Goal: Check status: Check status

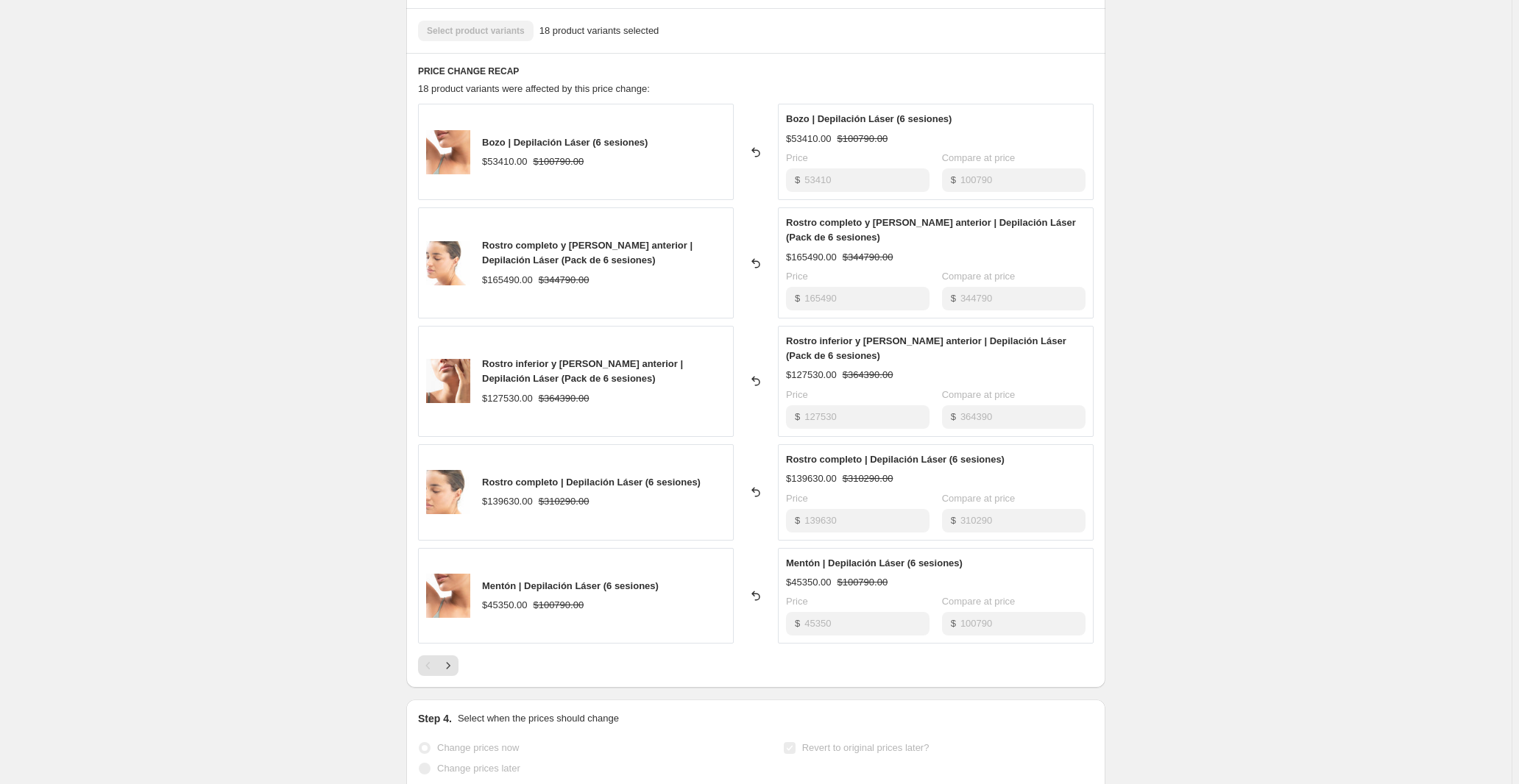
scroll to position [534, 0]
click at [770, 643] on div "Reverted back" at bounding box center [756, 595] width 45 height 96
click at [441, 671] on icon "Next" at bounding box center [448, 664] width 15 height 15
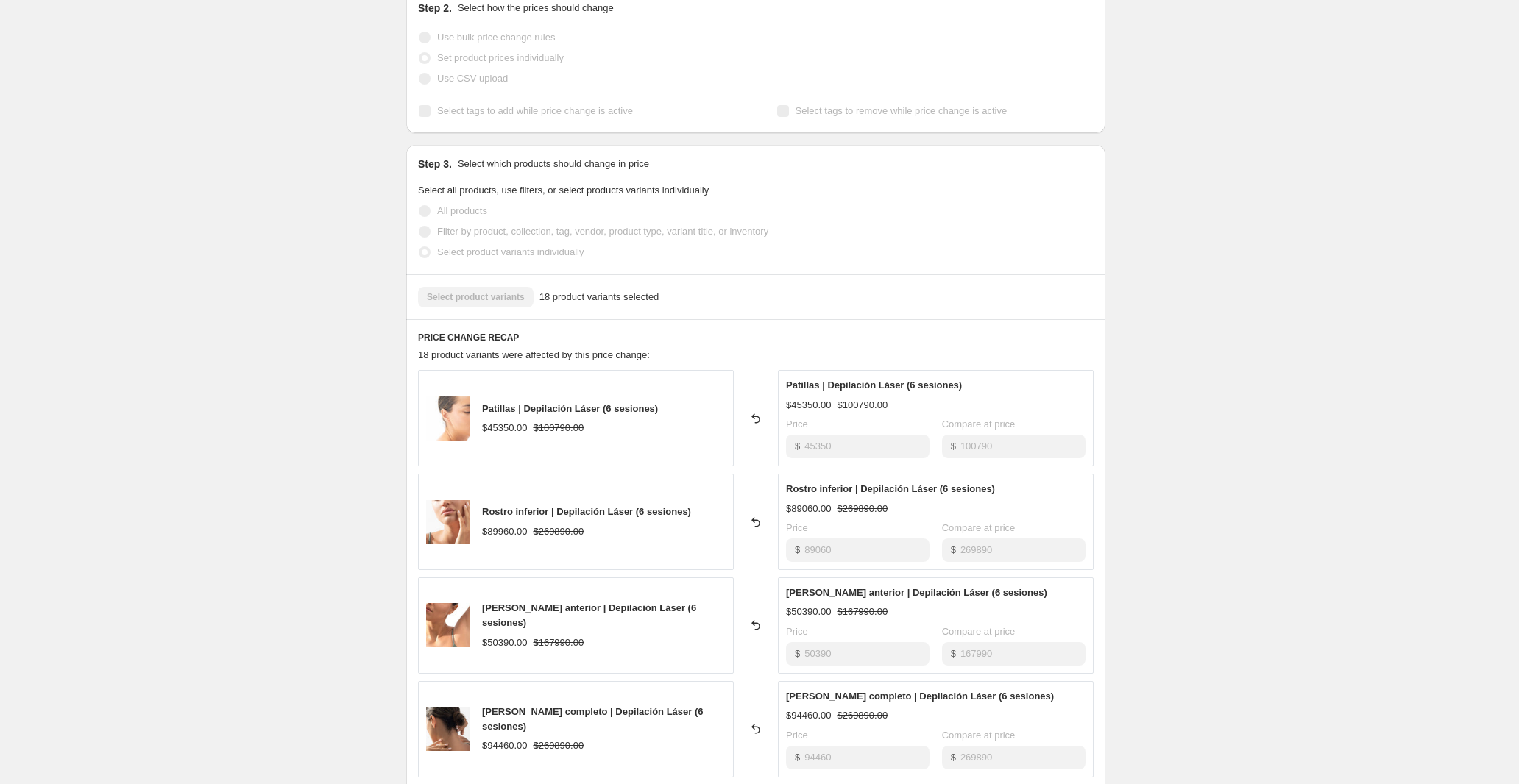
scroll to position [0, 0]
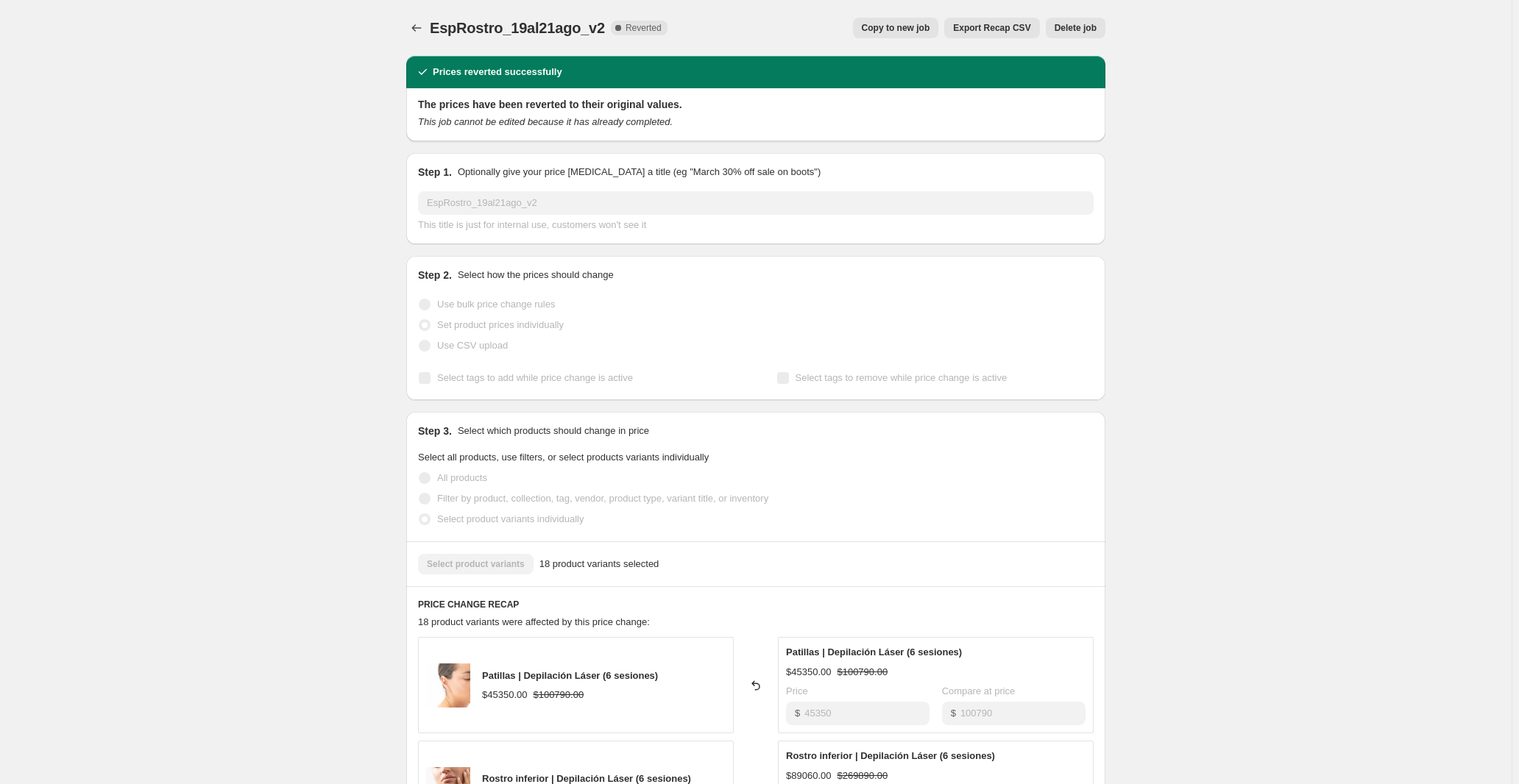
click at [777, 8] on div "EspRostro_19al21ago_v2. This page is ready EspRostro_19al21ago_v2 Complete Reve…" at bounding box center [756, 28] width 699 height 56
click at [998, 28] on span "Export Recap CSV" at bounding box center [991, 27] width 77 height 11
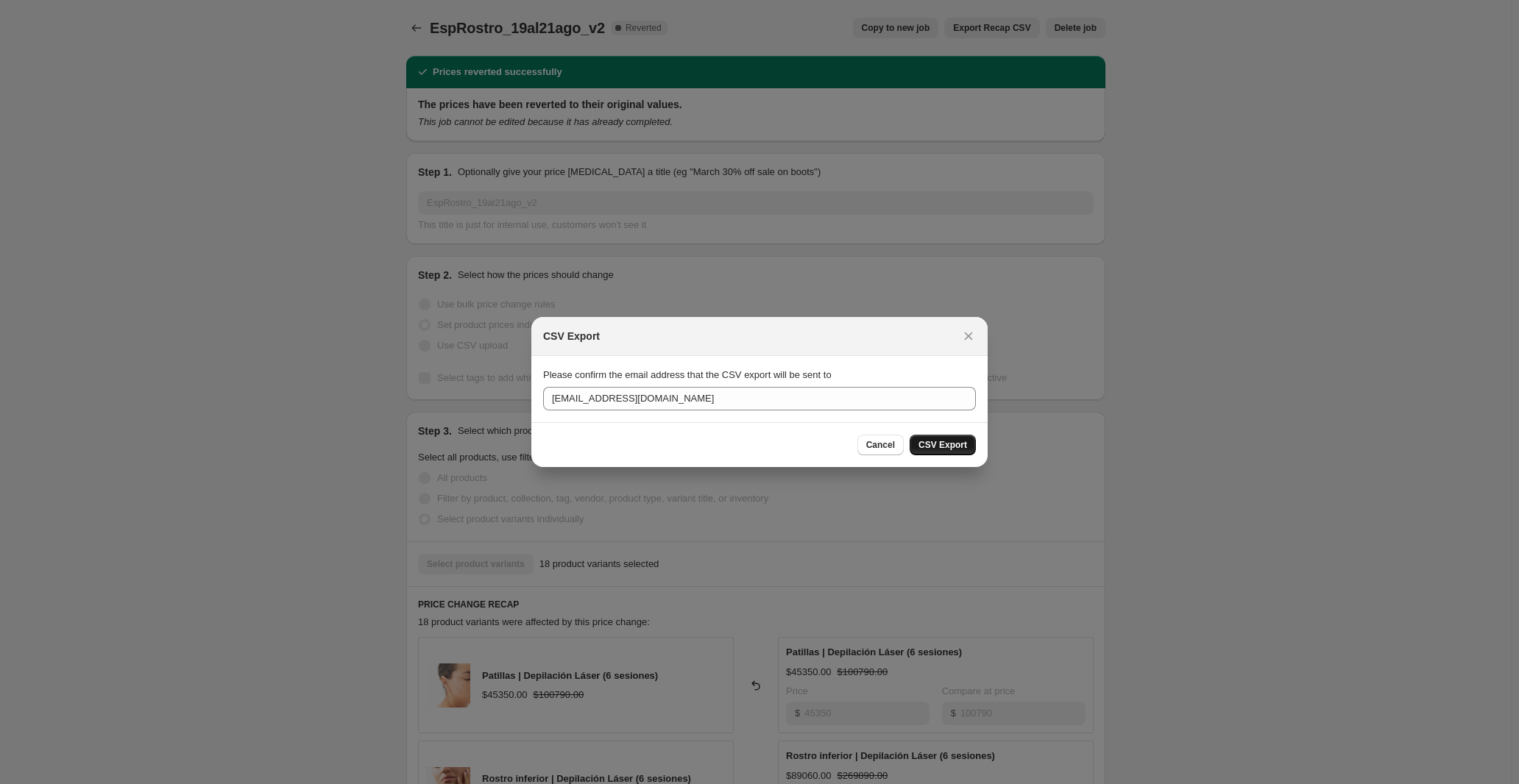
click at [962, 443] on span "CSV Export" at bounding box center [942, 444] width 49 height 11
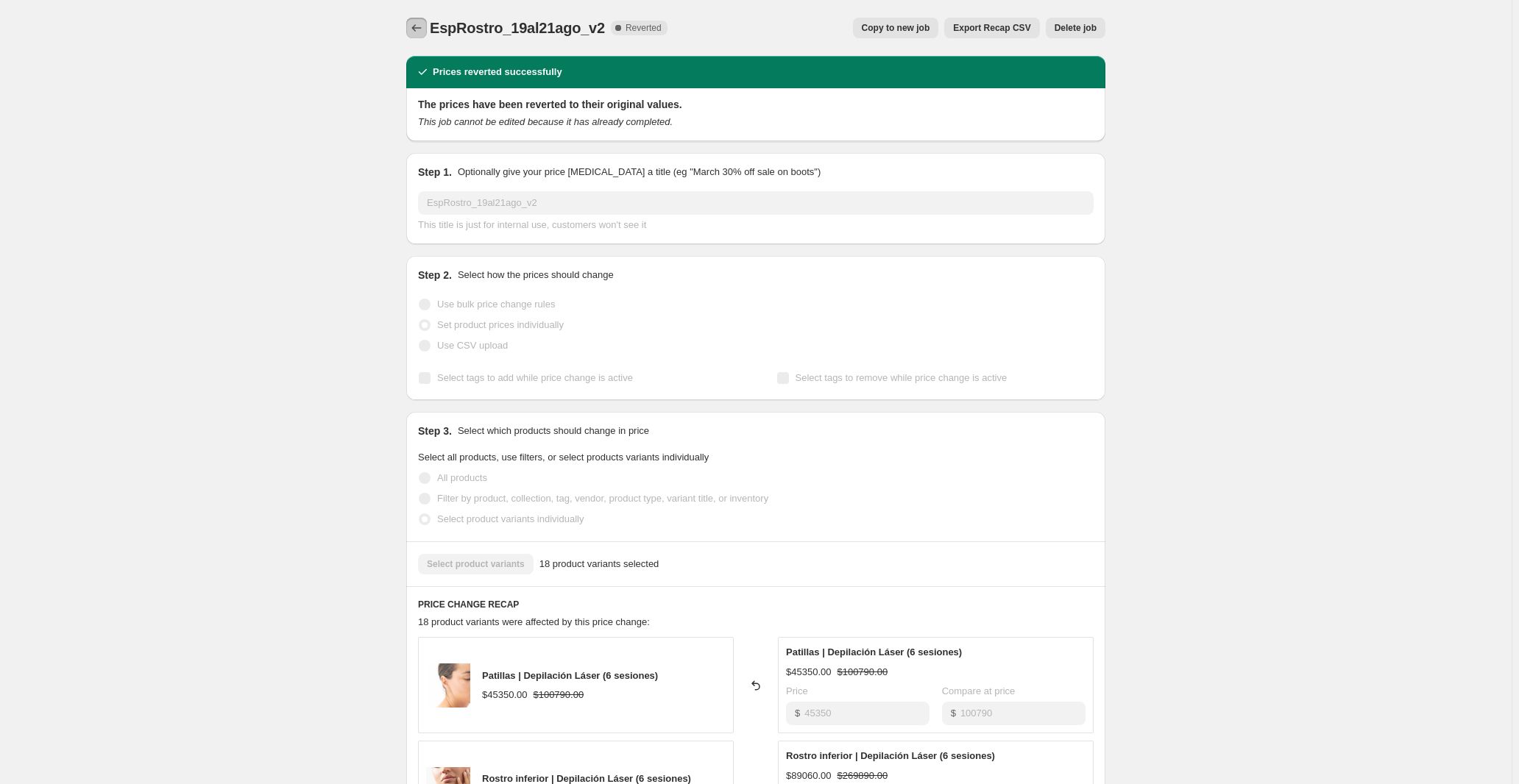
click at [409, 25] on icon "Price change jobs" at bounding box center [416, 28] width 15 height 15
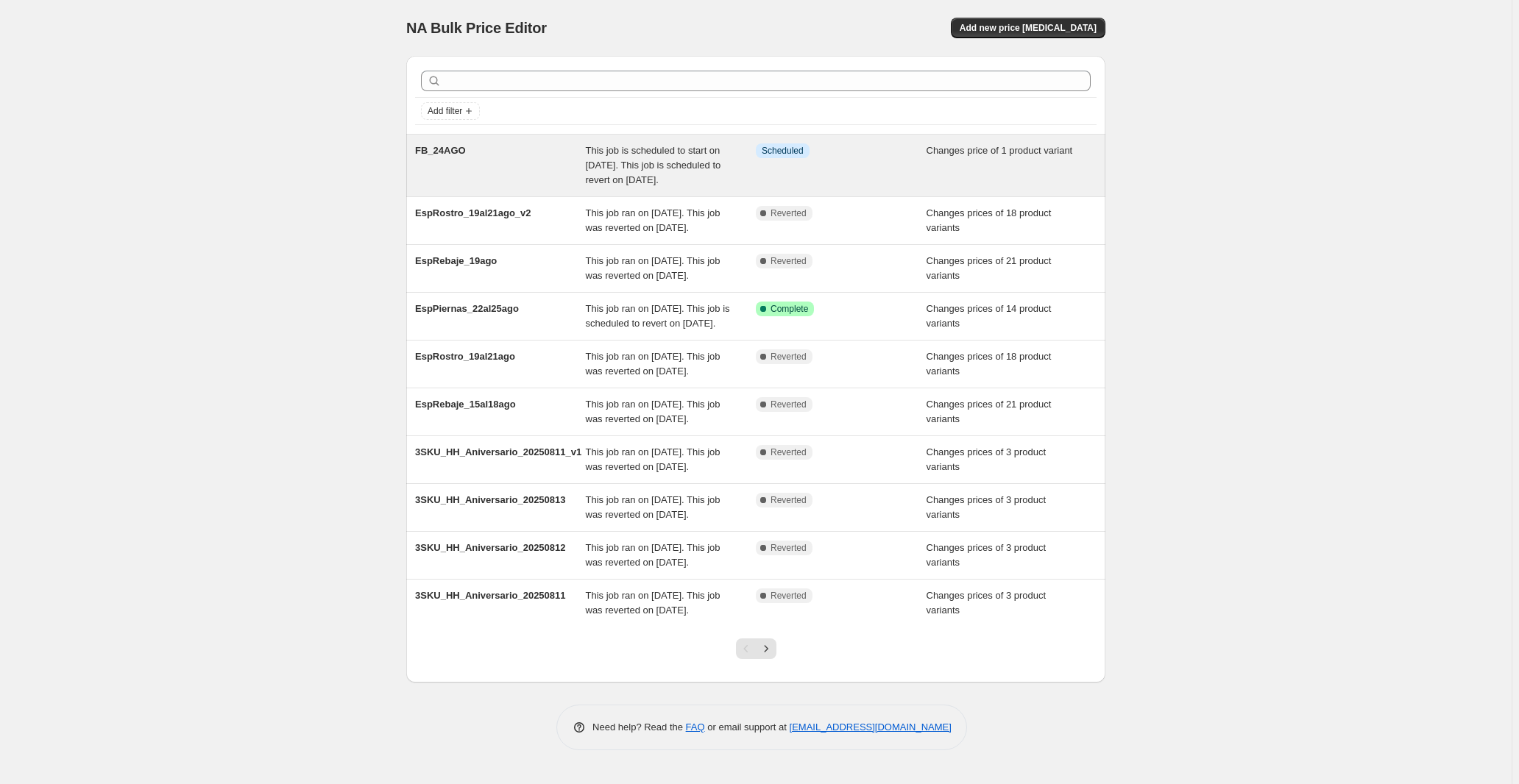
click at [454, 188] on div "FB_24AGO" at bounding box center [500, 165] width 170 height 45
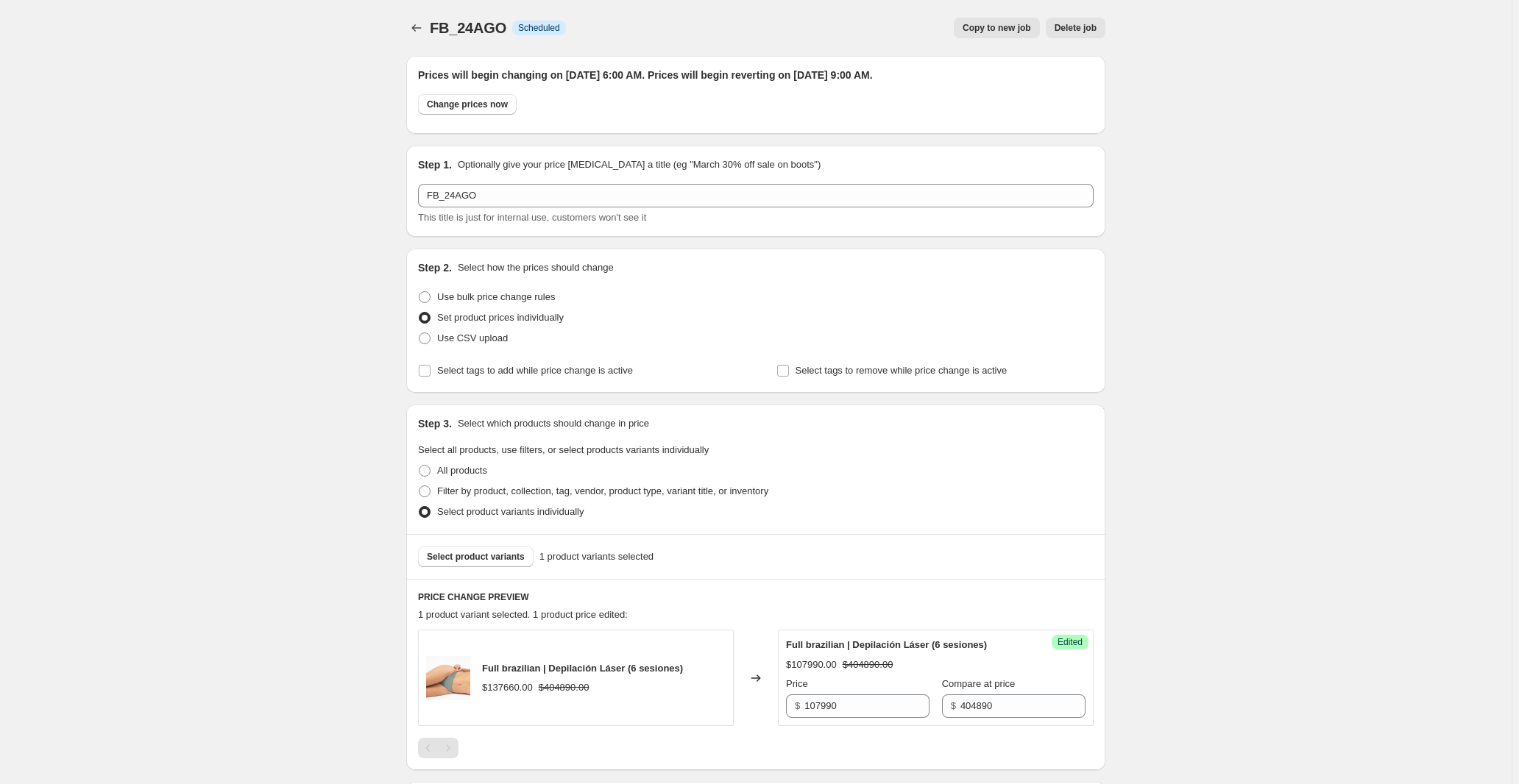
click at [406, 42] on div "FB_24AGO. This page is ready FB_24AGO Info Scheduled Copy to new job Delete job…" at bounding box center [756, 28] width 699 height 56
click at [409, 31] on icon "Price change jobs" at bounding box center [416, 28] width 15 height 15
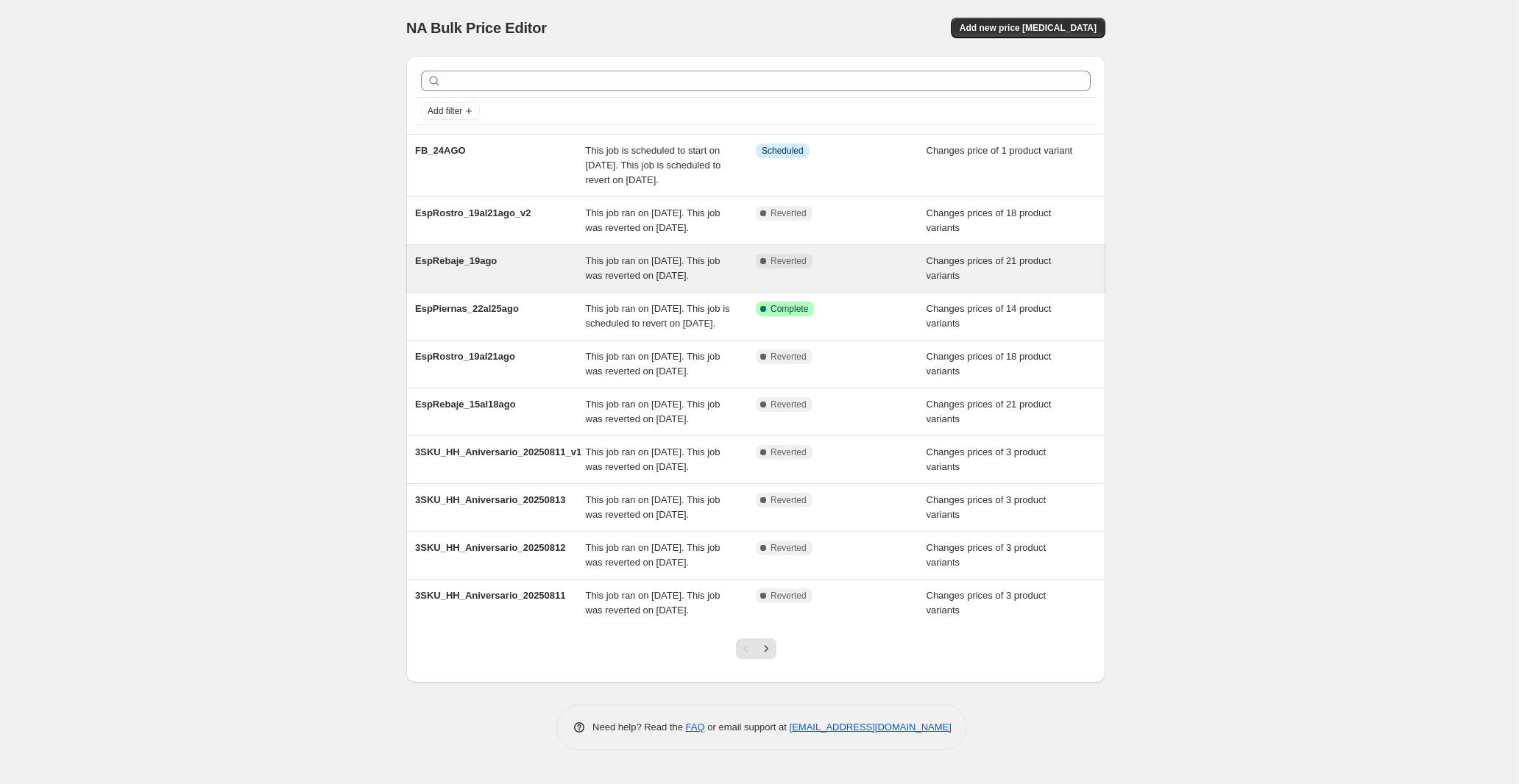
click at [432, 283] on div "EspRebaje_19ago" at bounding box center [500, 269] width 170 height 30
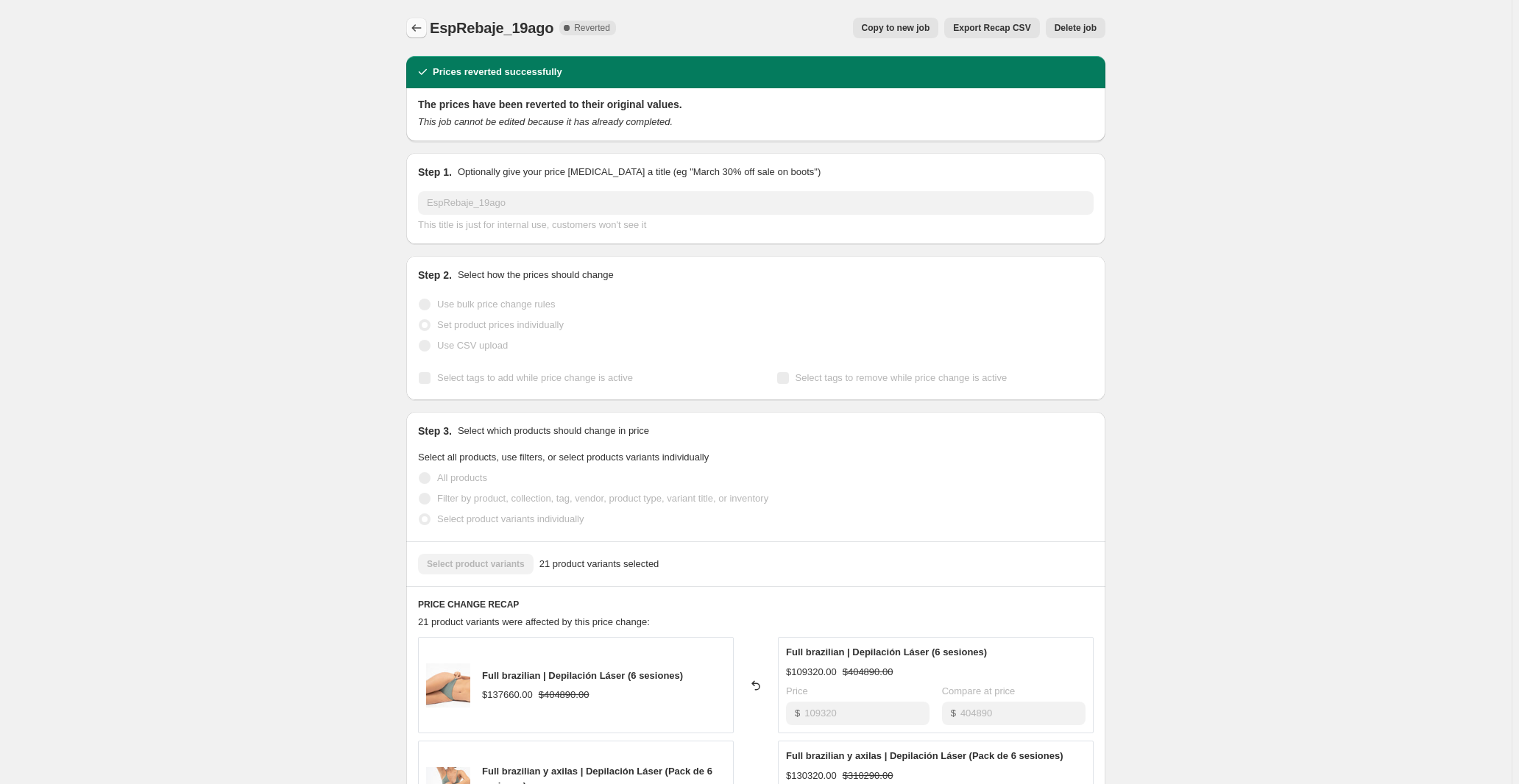
click at [409, 23] on icon "Price change jobs" at bounding box center [416, 28] width 15 height 15
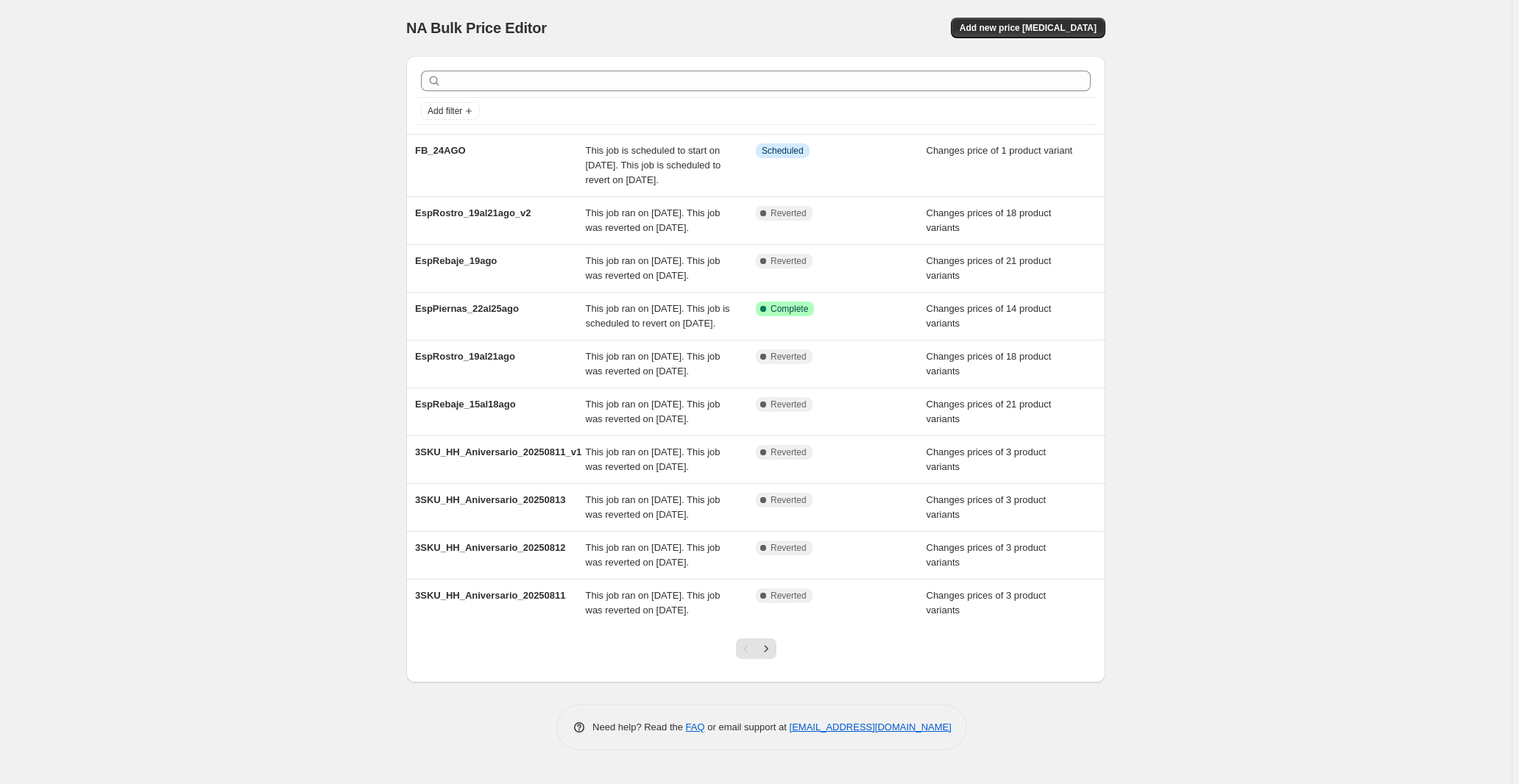
click at [262, 324] on div "NA Bulk Price Editor. This page is ready NA Bulk Price Editor Add new price cha…" at bounding box center [756, 392] width 1511 height 784
click at [250, 310] on div "NA Bulk Price Editor. This page is ready NA Bulk Price Editor Add new price cha…" at bounding box center [756, 392] width 1511 height 784
drag, startPoint x: 170, startPoint y: 398, endPoint x: 306, endPoint y: 431, distance: 139.9
click at [175, 396] on div "NA Bulk Price Editor. This page is ready NA Bulk Price Editor Add new price cha…" at bounding box center [756, 392] width 1511 height 784
click at [191, 382] on div "NA Bulk Price Editor. This page is ready NA Bulk Price Editor Add new price cha…" at bounding box center [756, 392] width 1511 height 784
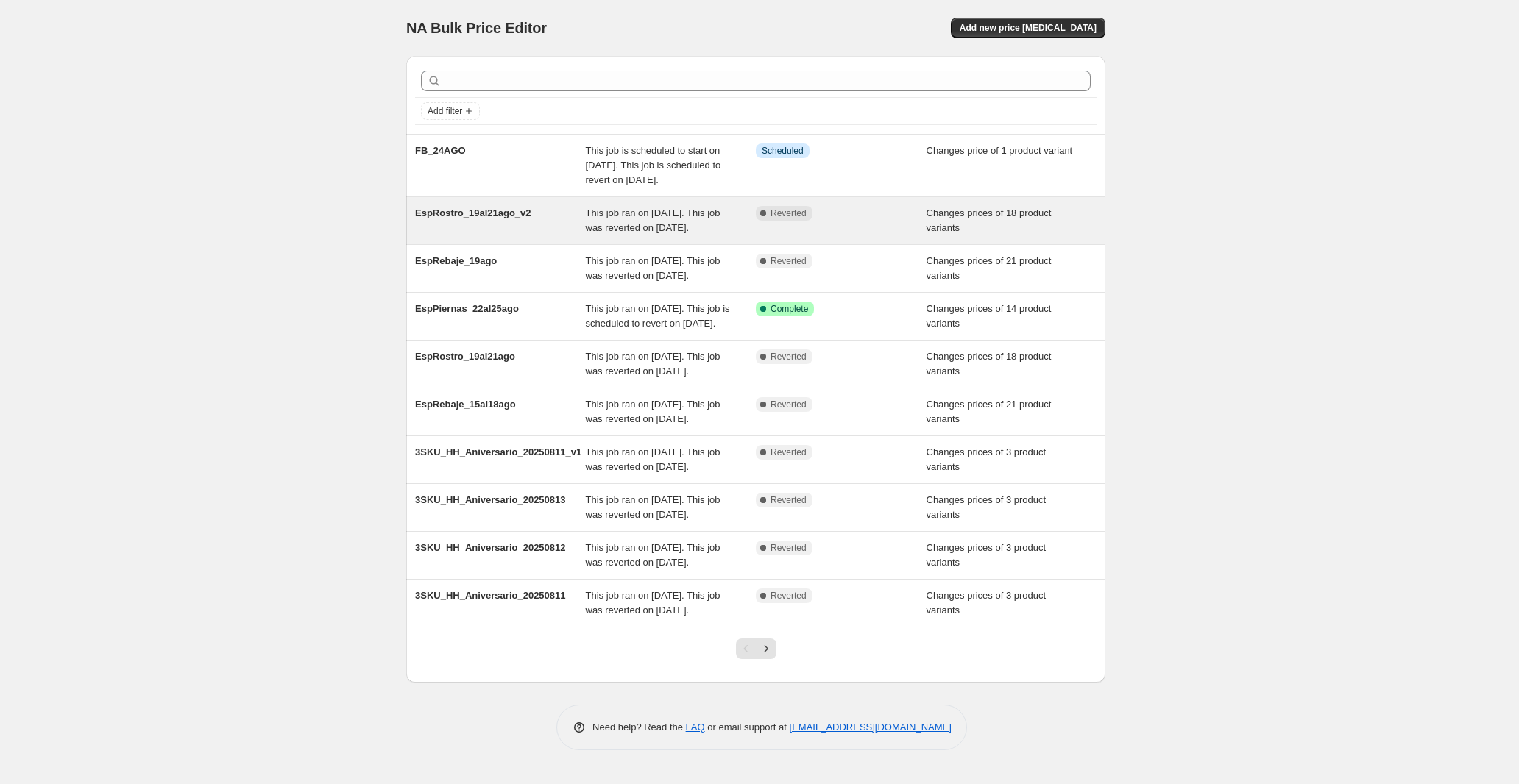
click at [508, 236] on div "EspRostro_19al21ago_v2" at bounding box center [500, 221] width 170 height 30
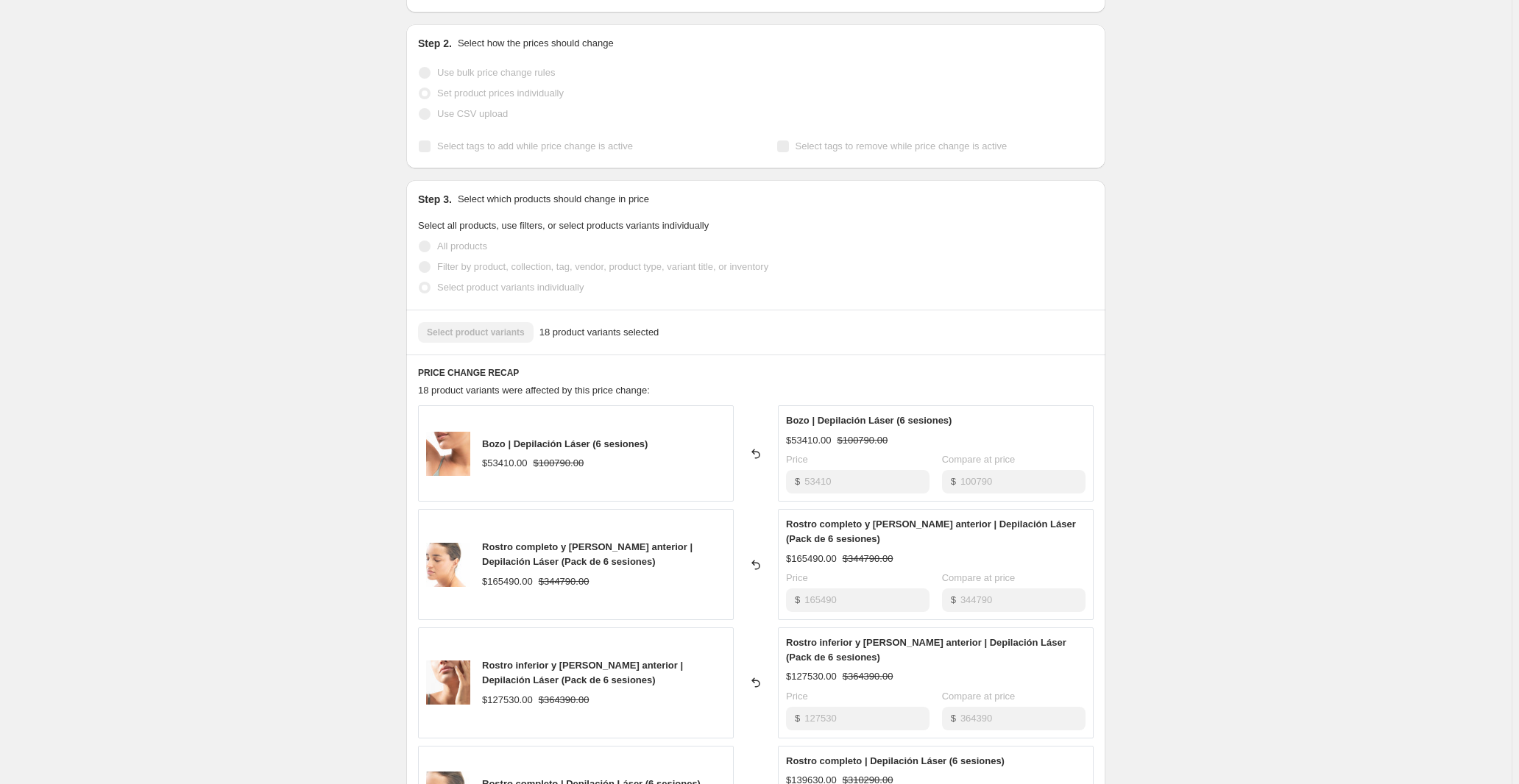
scroll to position [401, 0]
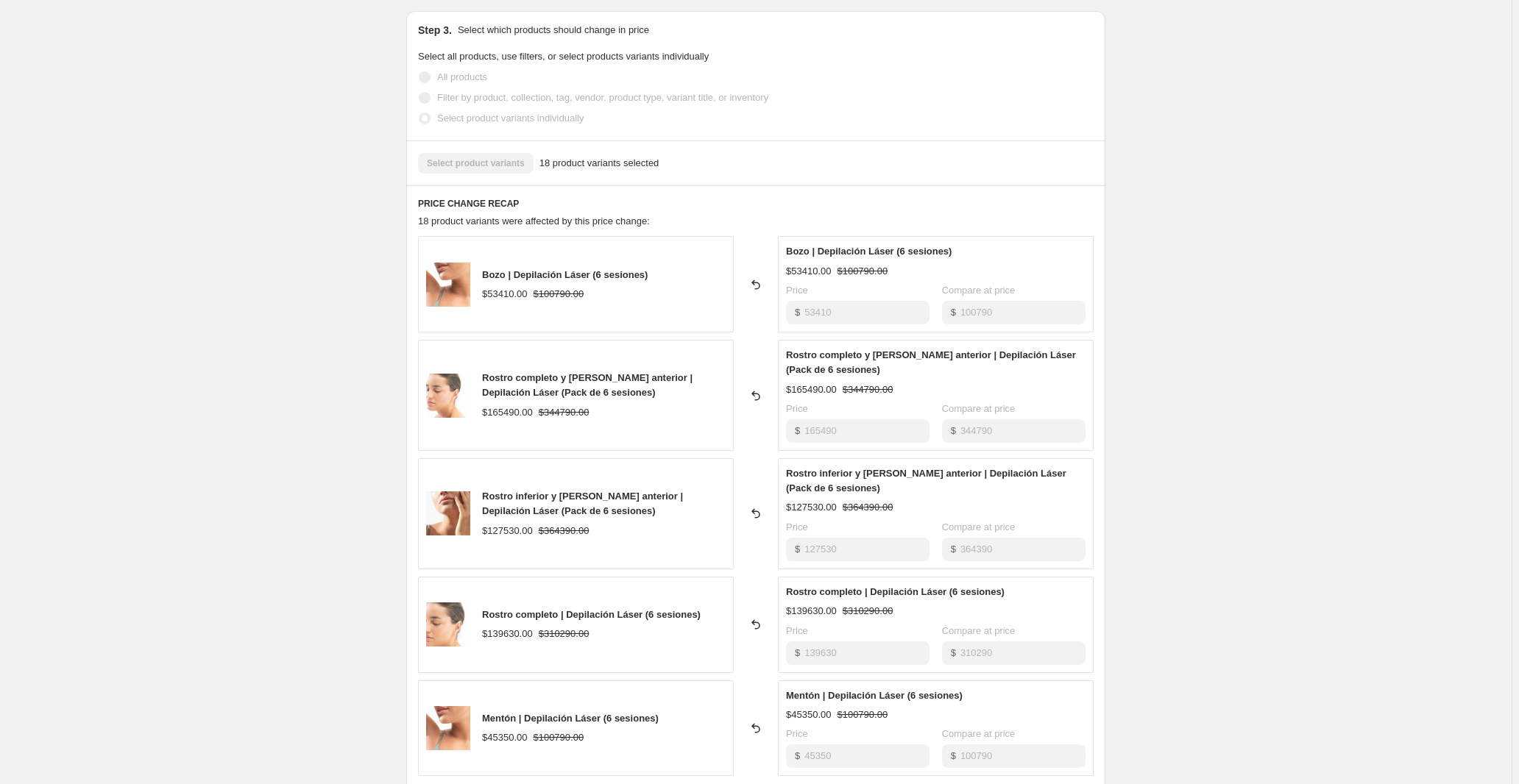
click at [216, 598] on div "EspRostro_19al21ago_v2. This page is ready EspRostro_19al21ago_v2 Complete Reve…" at bounding box center [756, 444] width 1511 height 1691
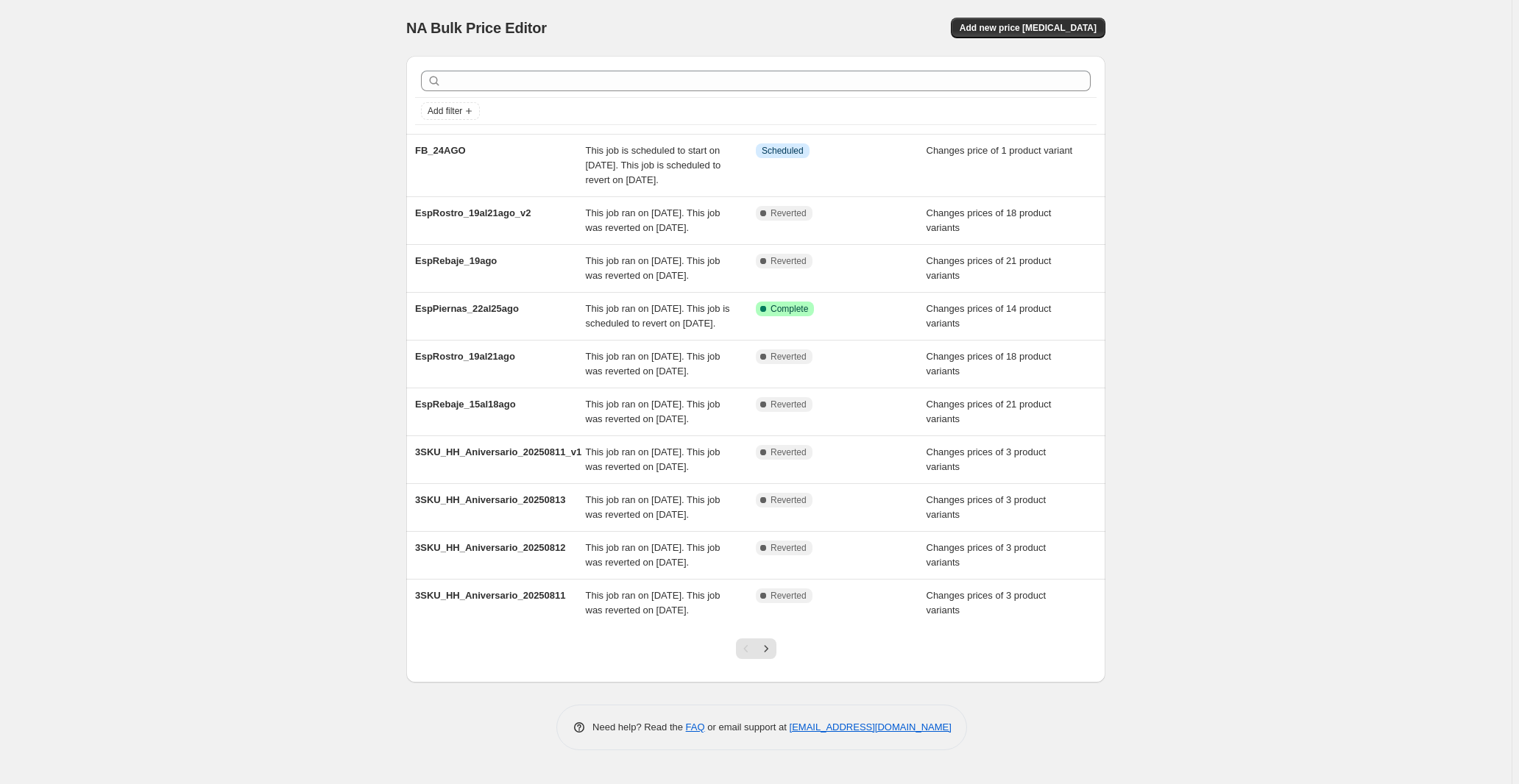
click at [225, 348] on div "NA Bulk Price Editor. This page is ready NA Bulk Price Editor Add new price cha…" at bounding box center [756, 392] width 1511 height 784
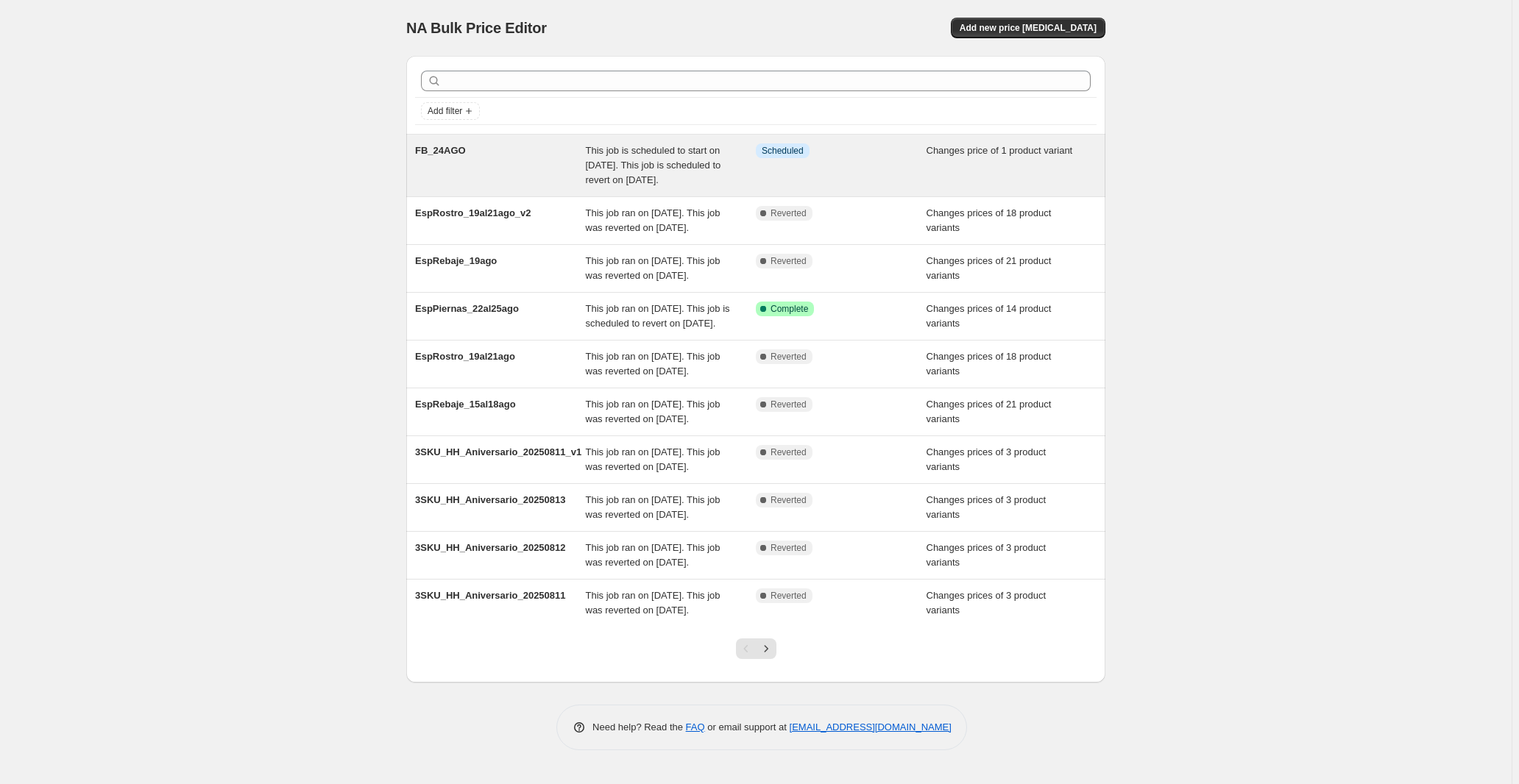
click at [455, 188] on div "FB_24AGO" at bounding box center [500, 165] width 170 height 45
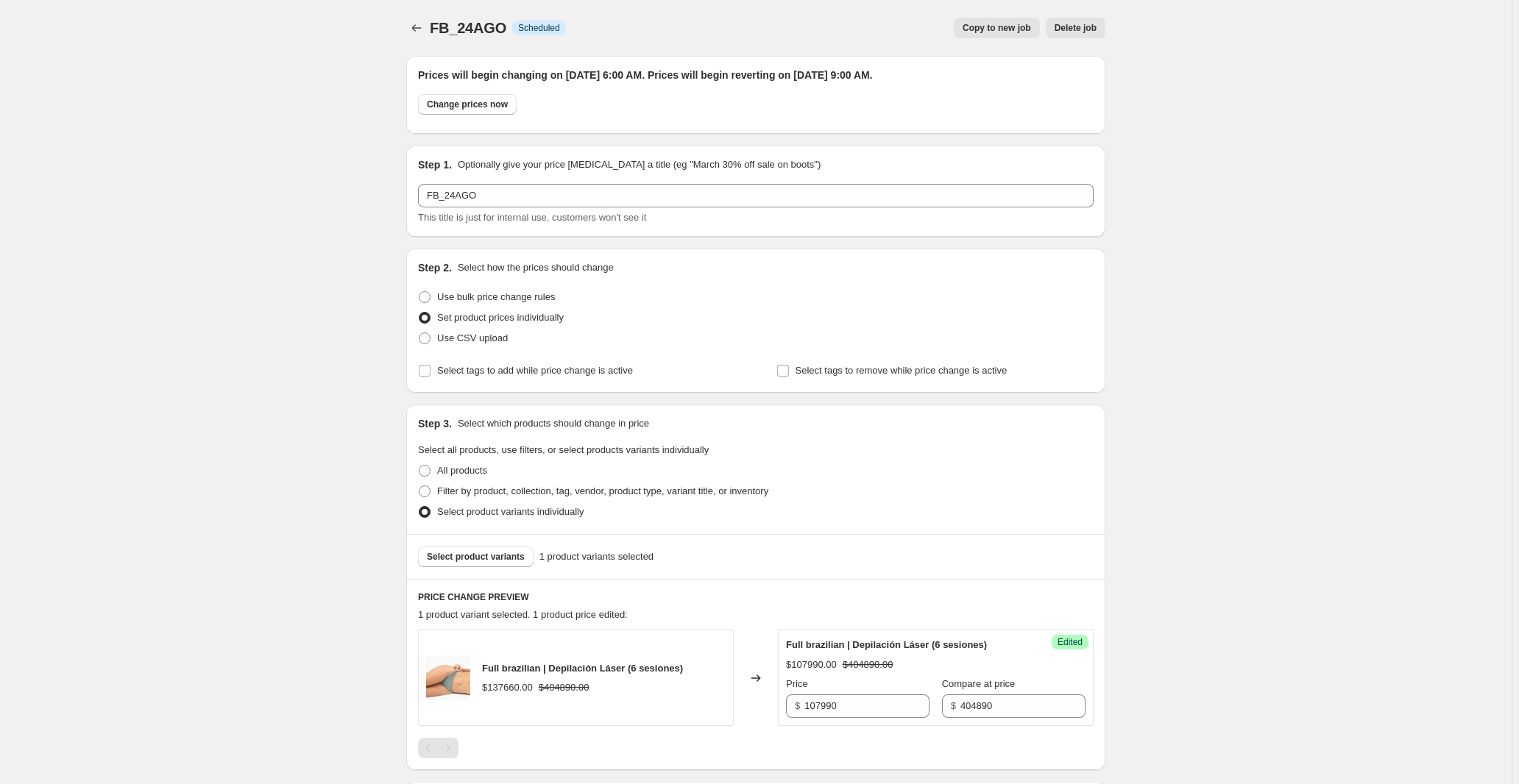
click at [1175, 395] on div "FB_24AGO. This page is ready FB_24AGO Info Scheduled Copy to new job Delete job…" at bounding box center [756, 636] width 1511 height 1273
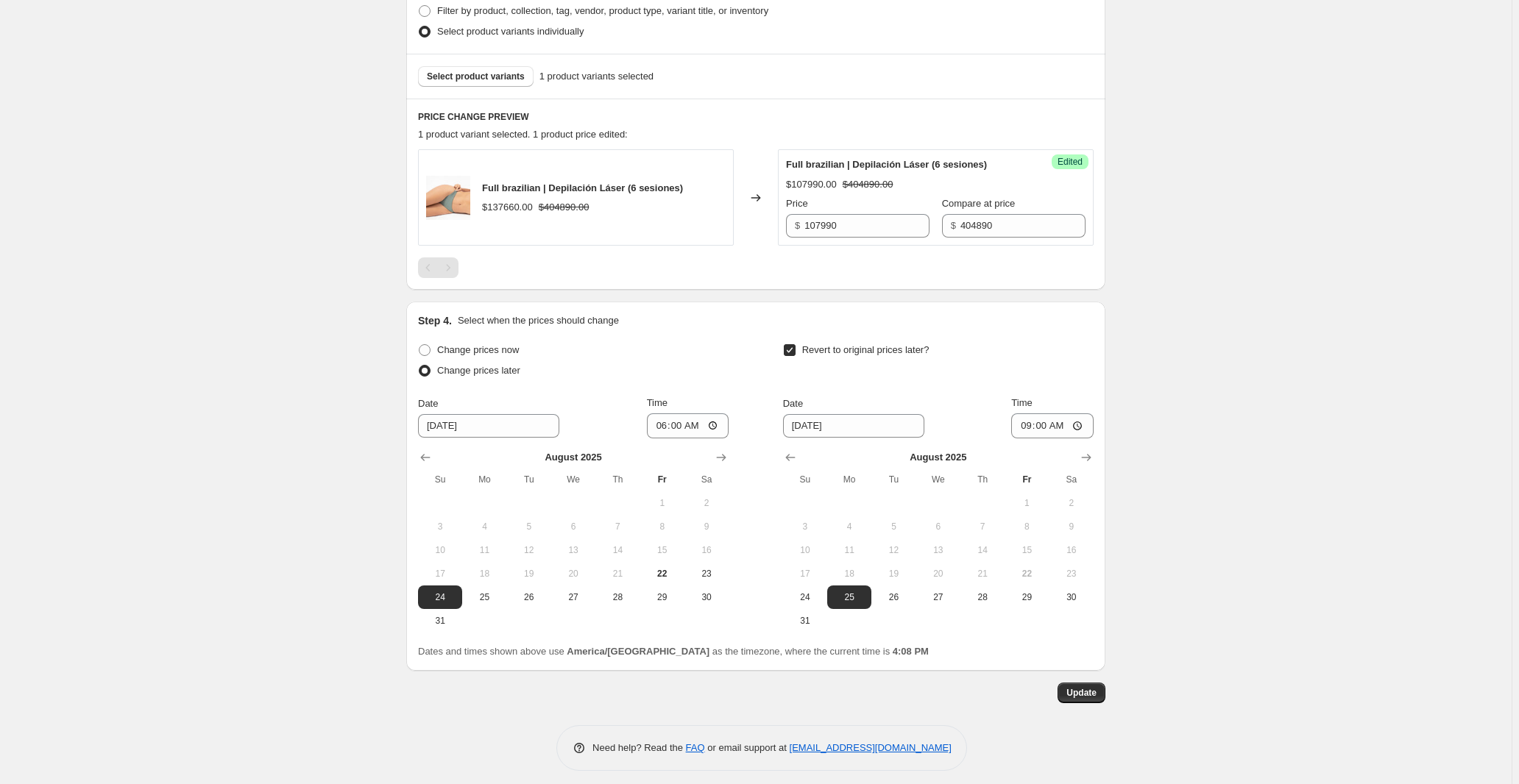
scroll to position [145, 0]
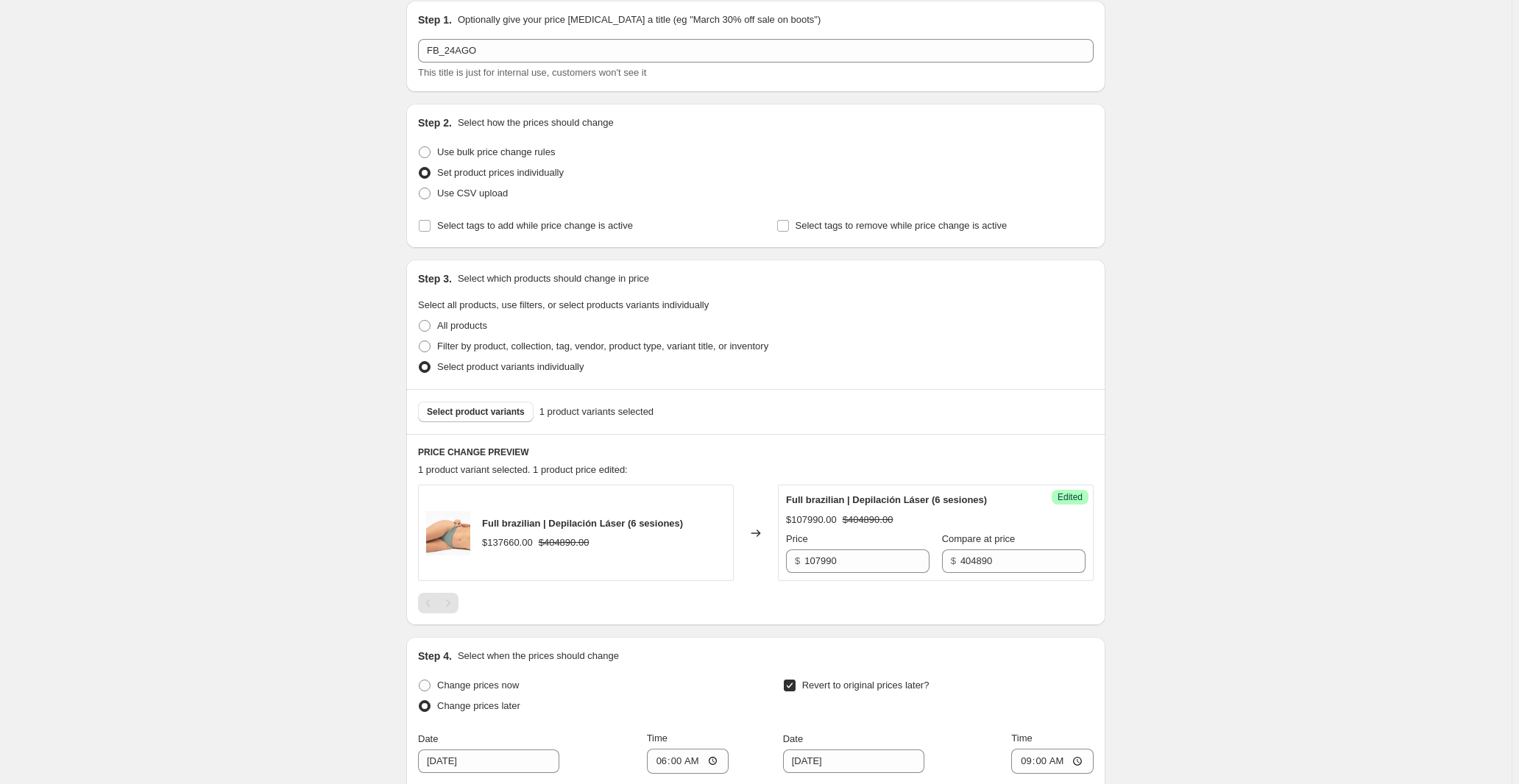
click at [457, 458] on h6 "PRICE CHANGE PREVIEW" at bounding box center [755, 451] width 675 height 11
click at [1054, 530] on div "Full brazilian | Depilación Láser (6 sesiones) $107990.00 $404890.00 Price $ 10…" at bounding box center [936, 533] width 300 height 80
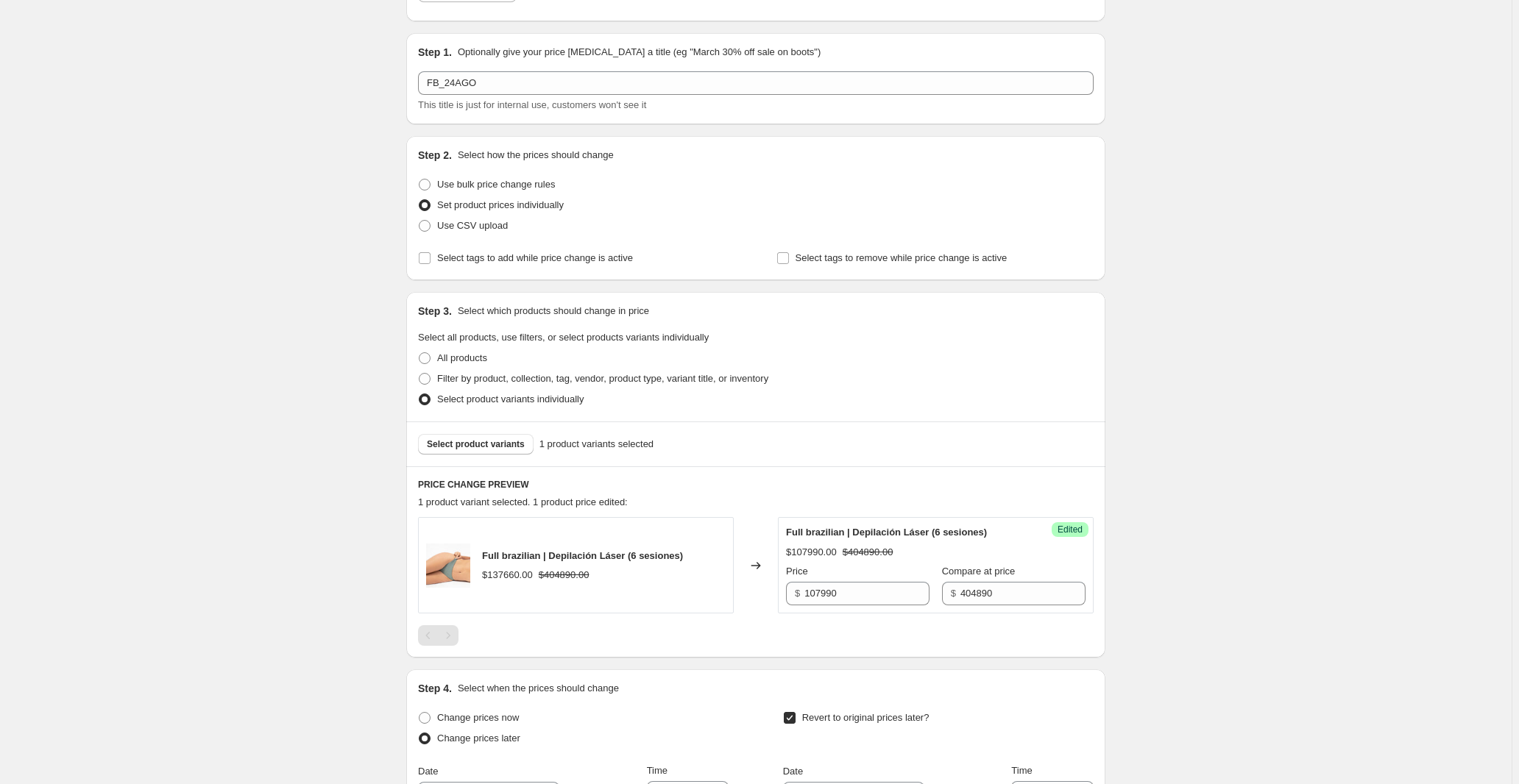
scroll to position [0, 0]
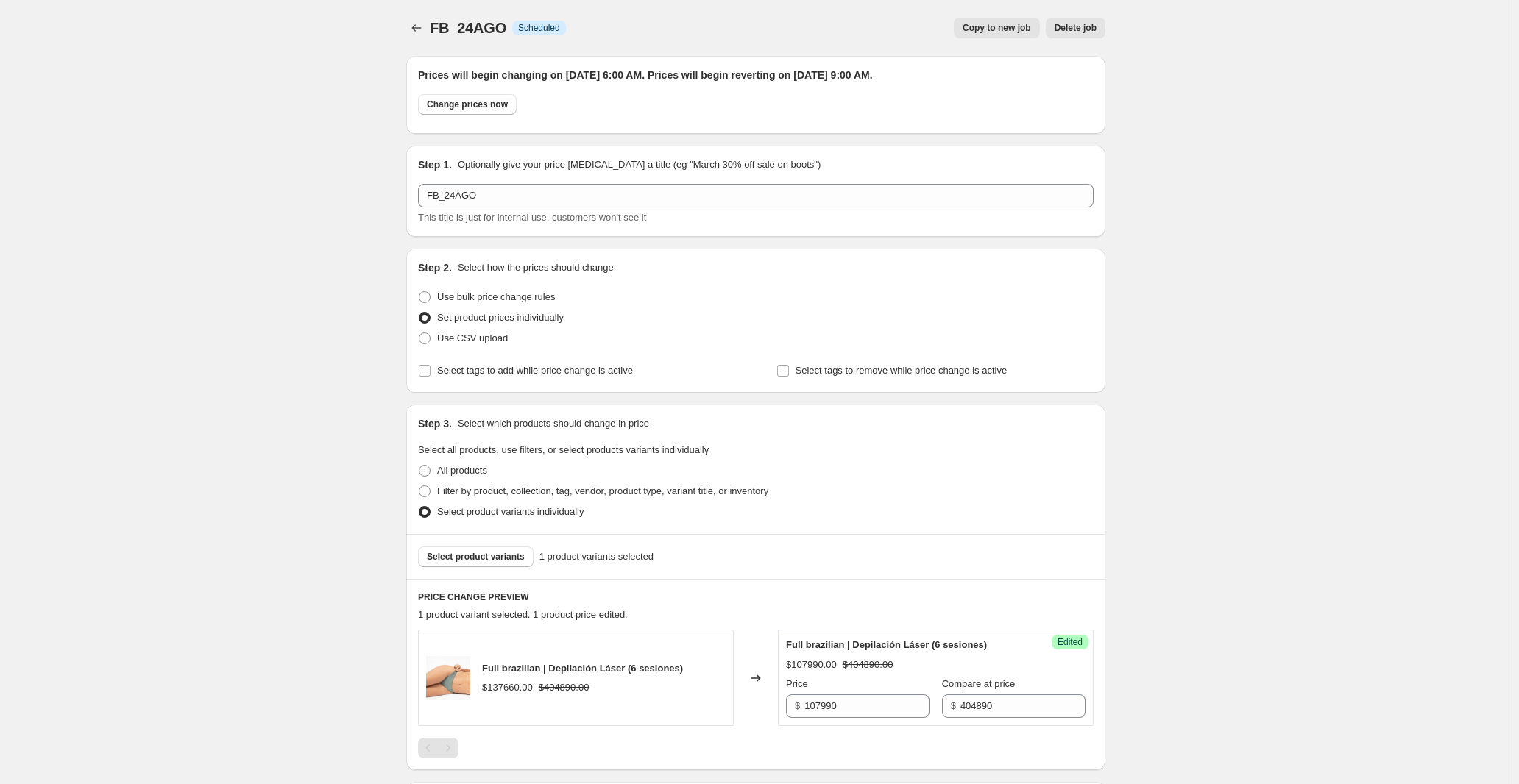
click at [1269, 234] on div "FB_24AGO. This page is ready FB_24AGO Info Scheduled Copy to new job Delete job…" at bounding box center [756, 636] width 1511 height 1273
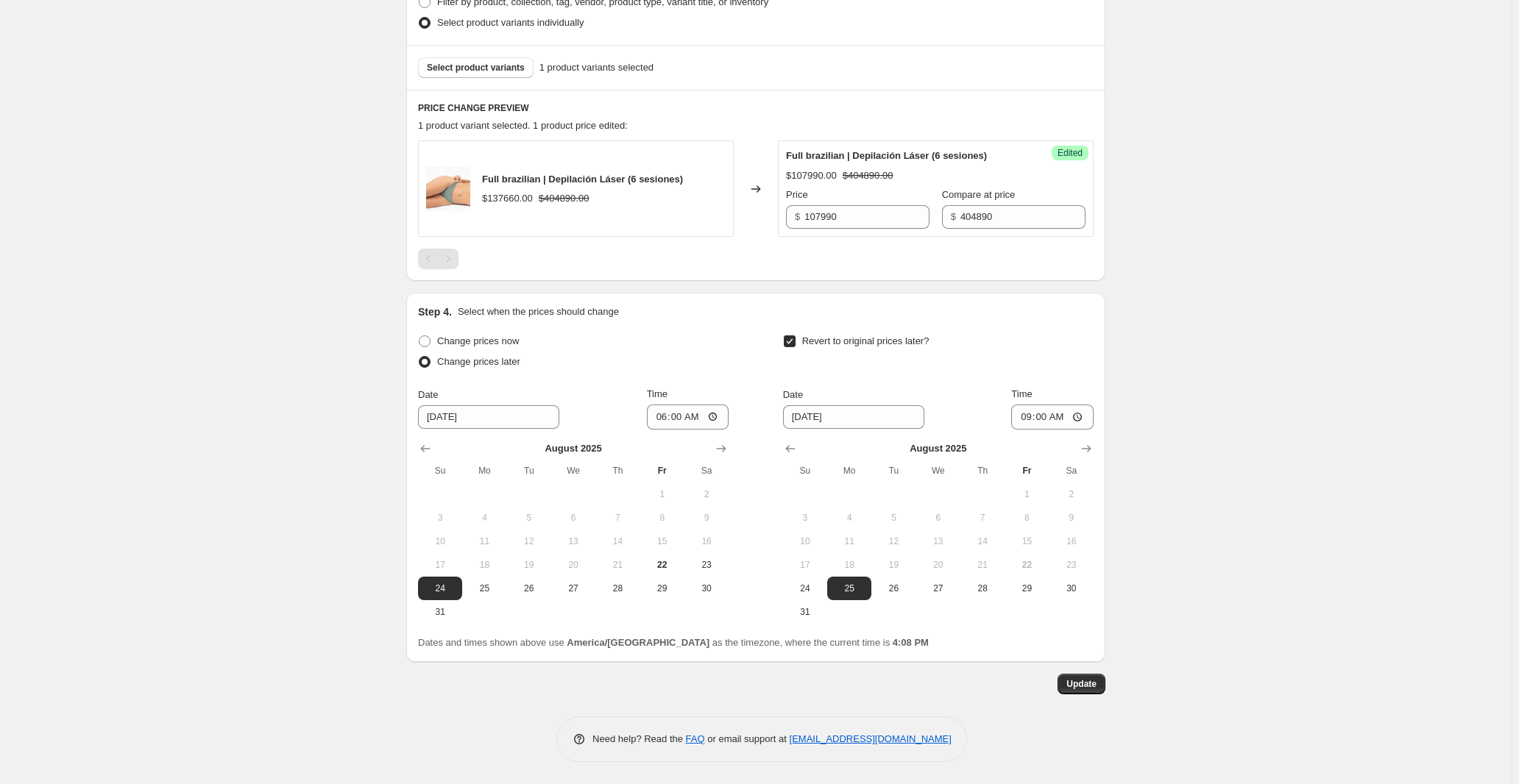
scroll to position [546, 0]
click at [1357, 283] on div "FB_24AGO. This page is ready FB_24AGO Info Scheduled Copy to new job Delete job…" at bounding box center [756, 148] width 1511 height 1273
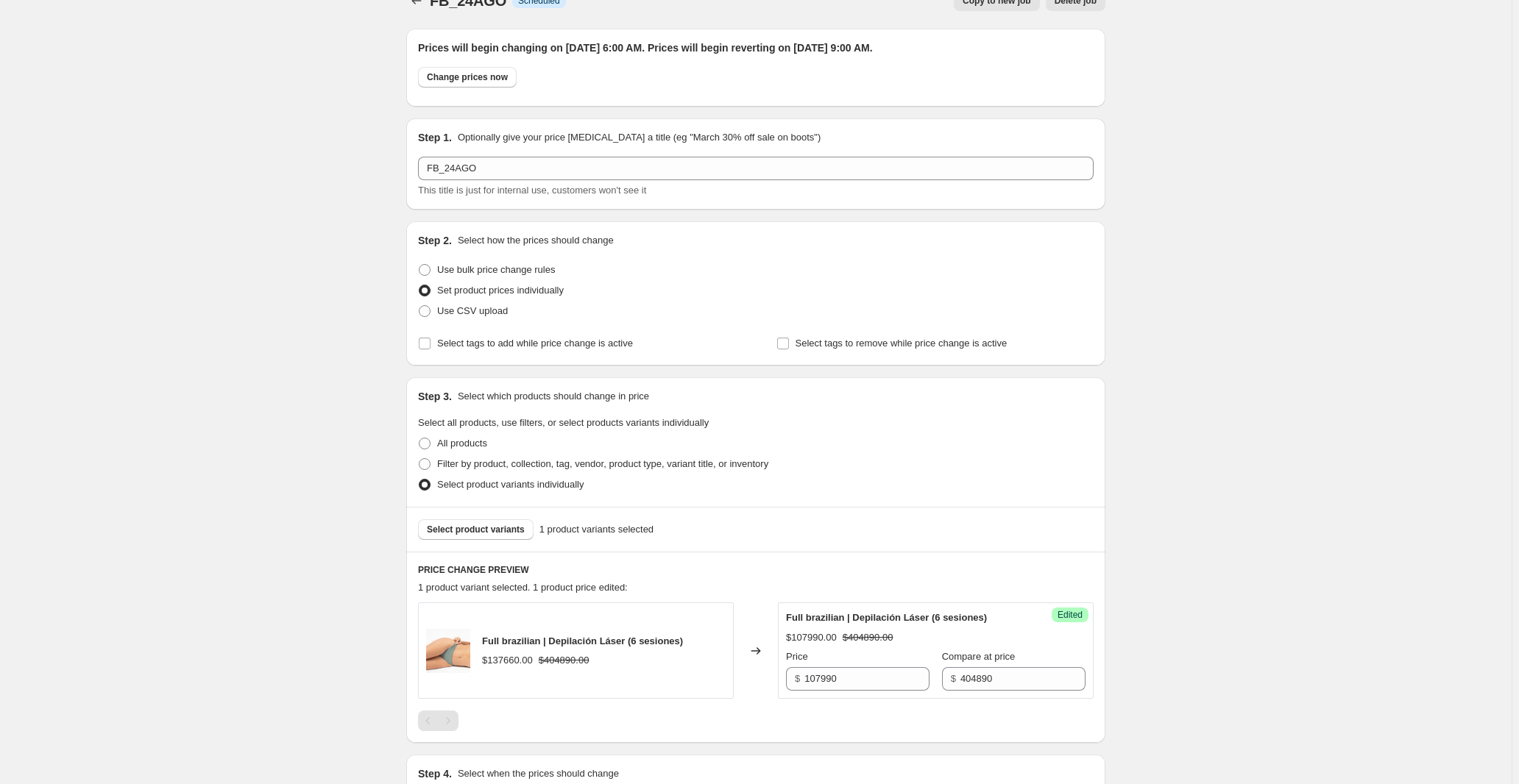
scroll to position [0, 0]
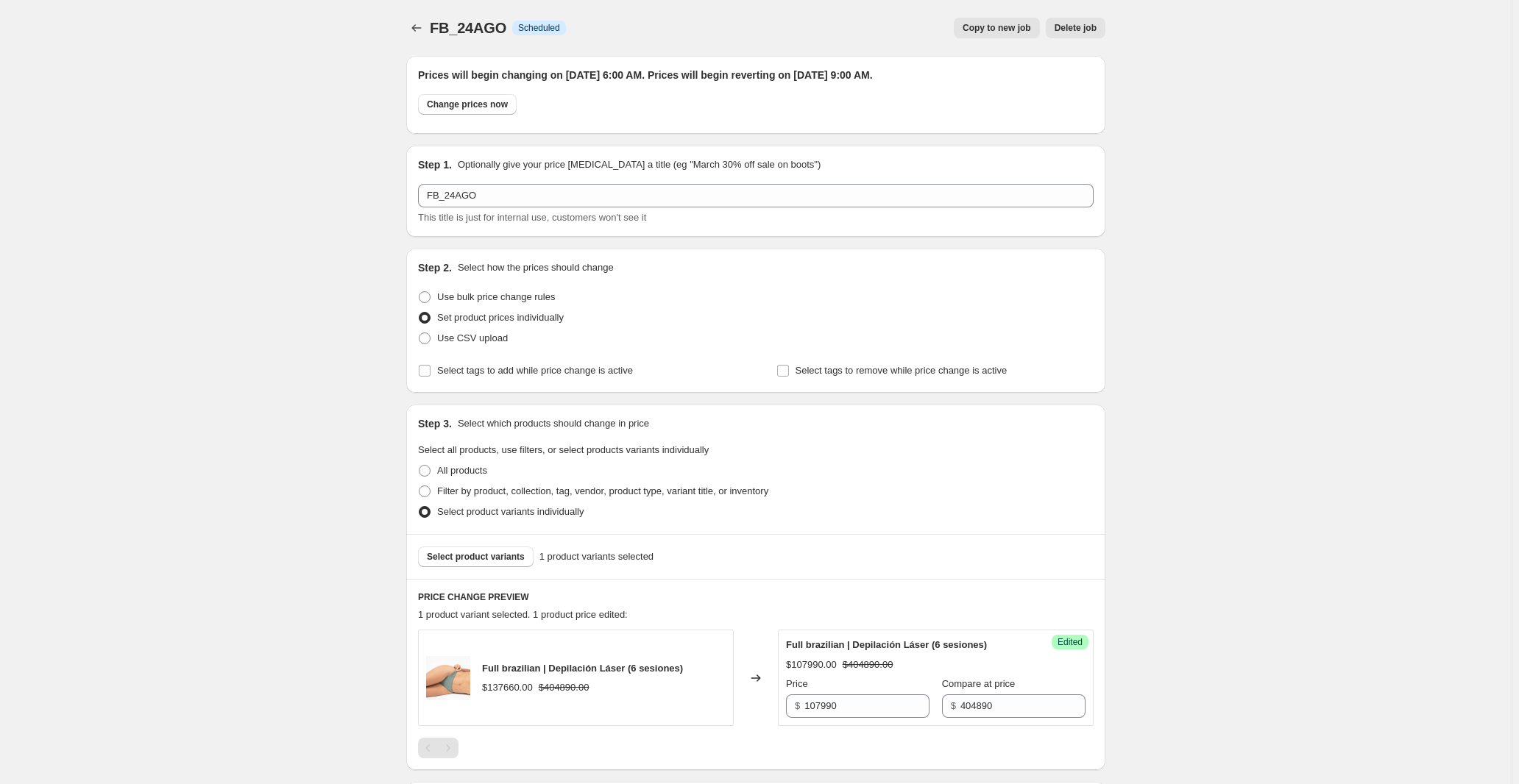
click at [437, 134] on div "Prices will begin changing on August 24, 2025 at 6:00 AM. Prices will begin rev…" at bounding box center [756, 94] width 699 height 78
click at [409, 30] on icon "Price change jobs" at bounding box center [416, 28] width 15 height 15
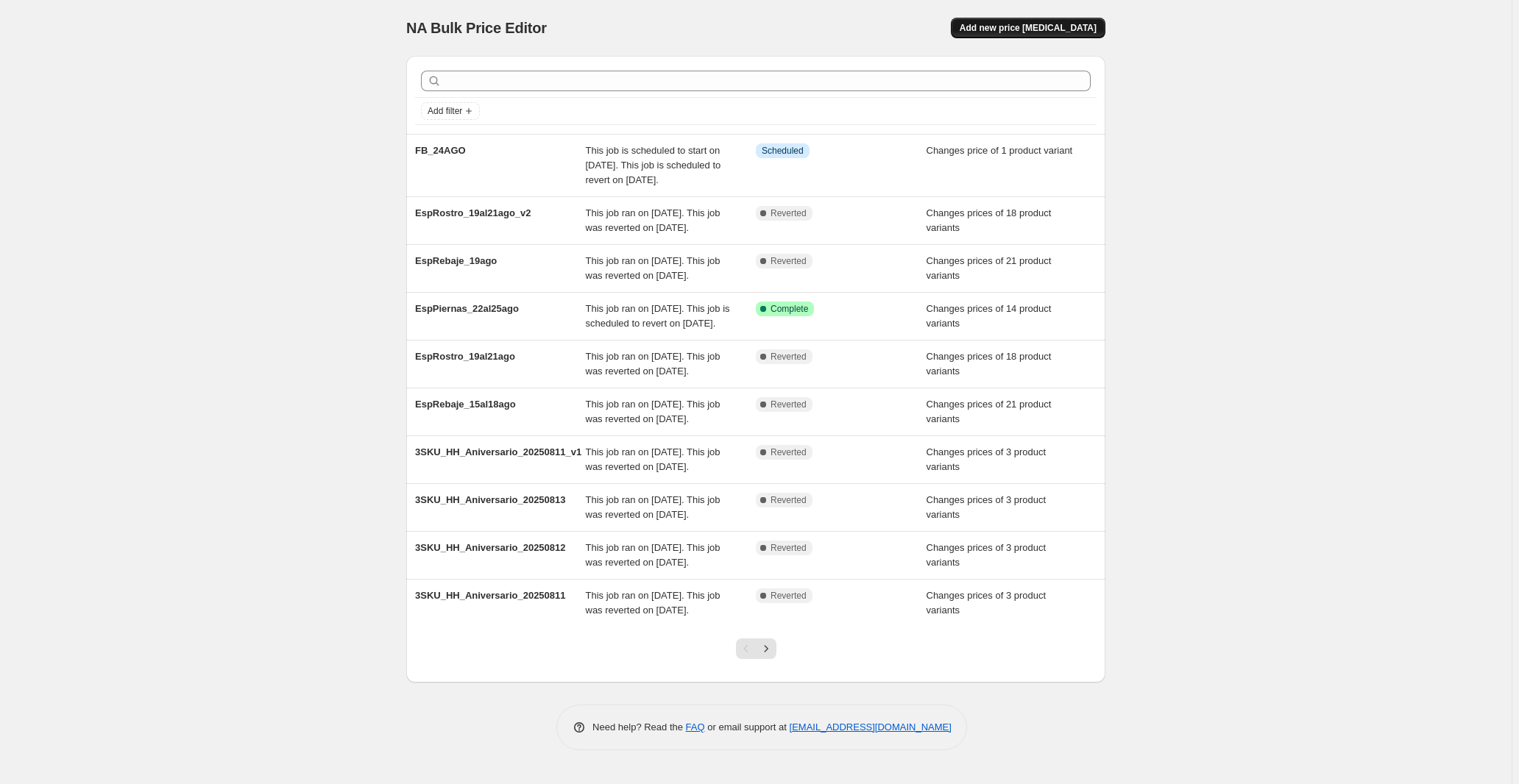
click at [1048, 31] on span "Add new price [MEDICAL_DATA]" at bounding box center [1027, 27] width 137 height 11
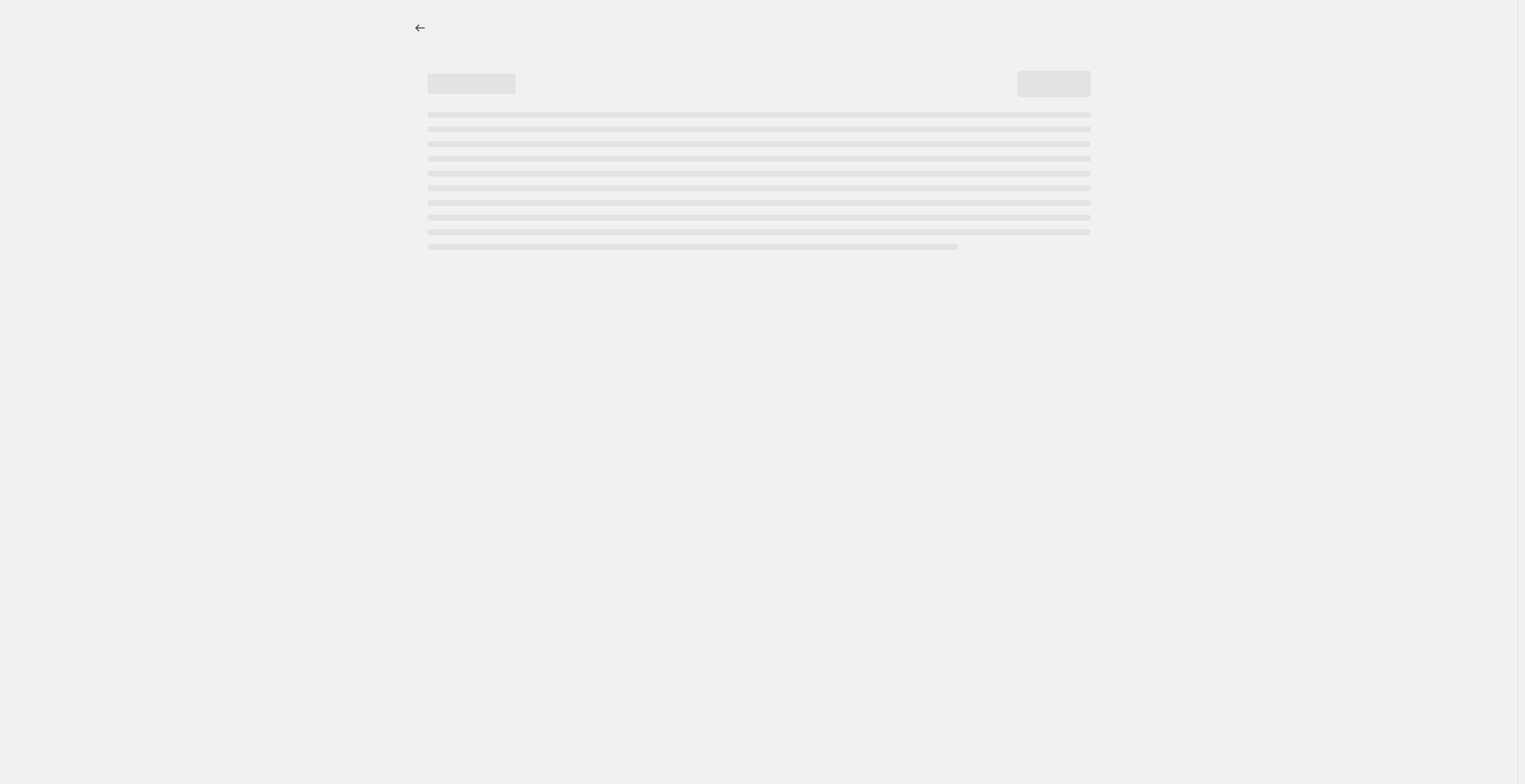
select select "percentage"
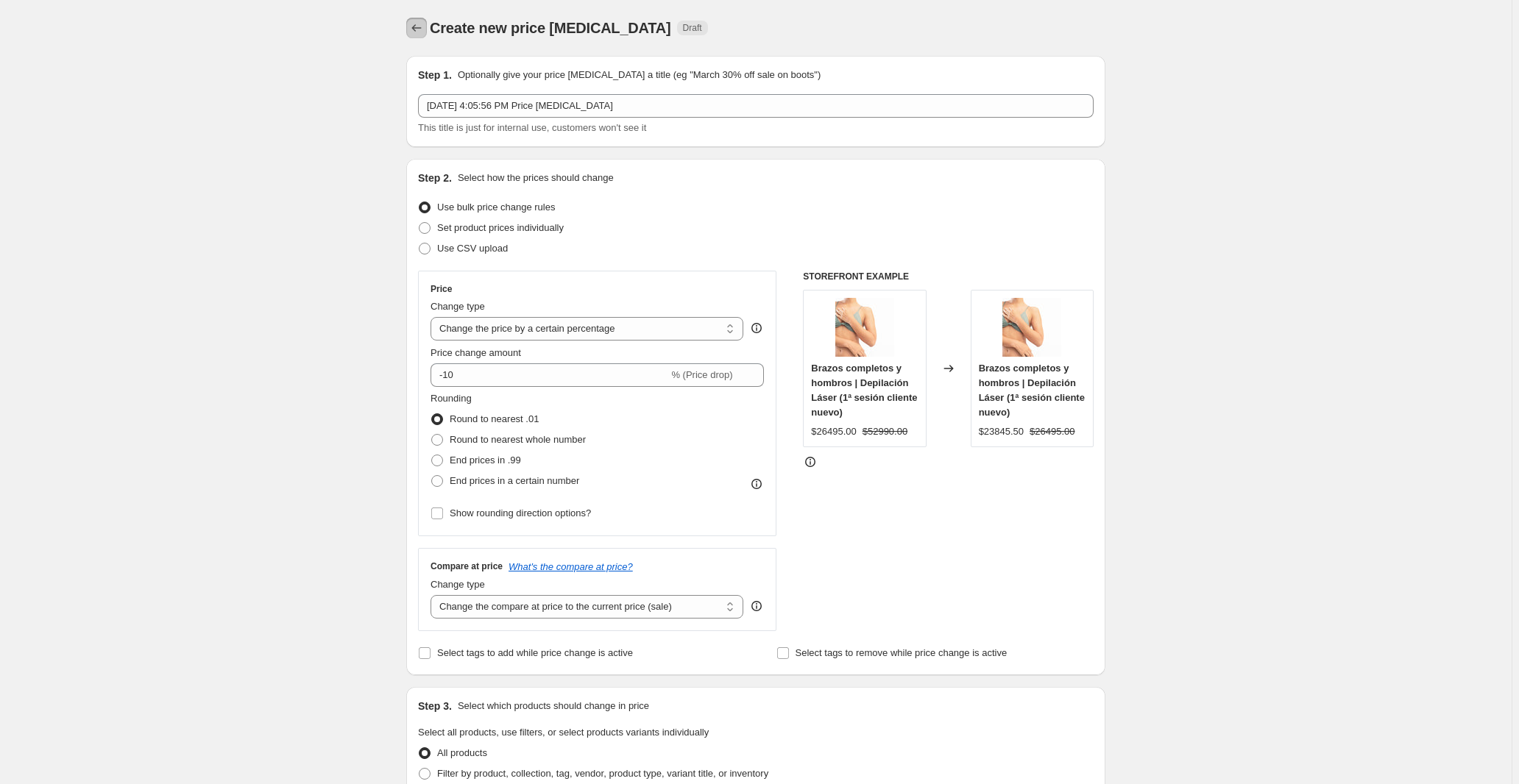
click at [409, 32] on icon "Price change jobs" at bounding box center [416, 28] width 15 height 15
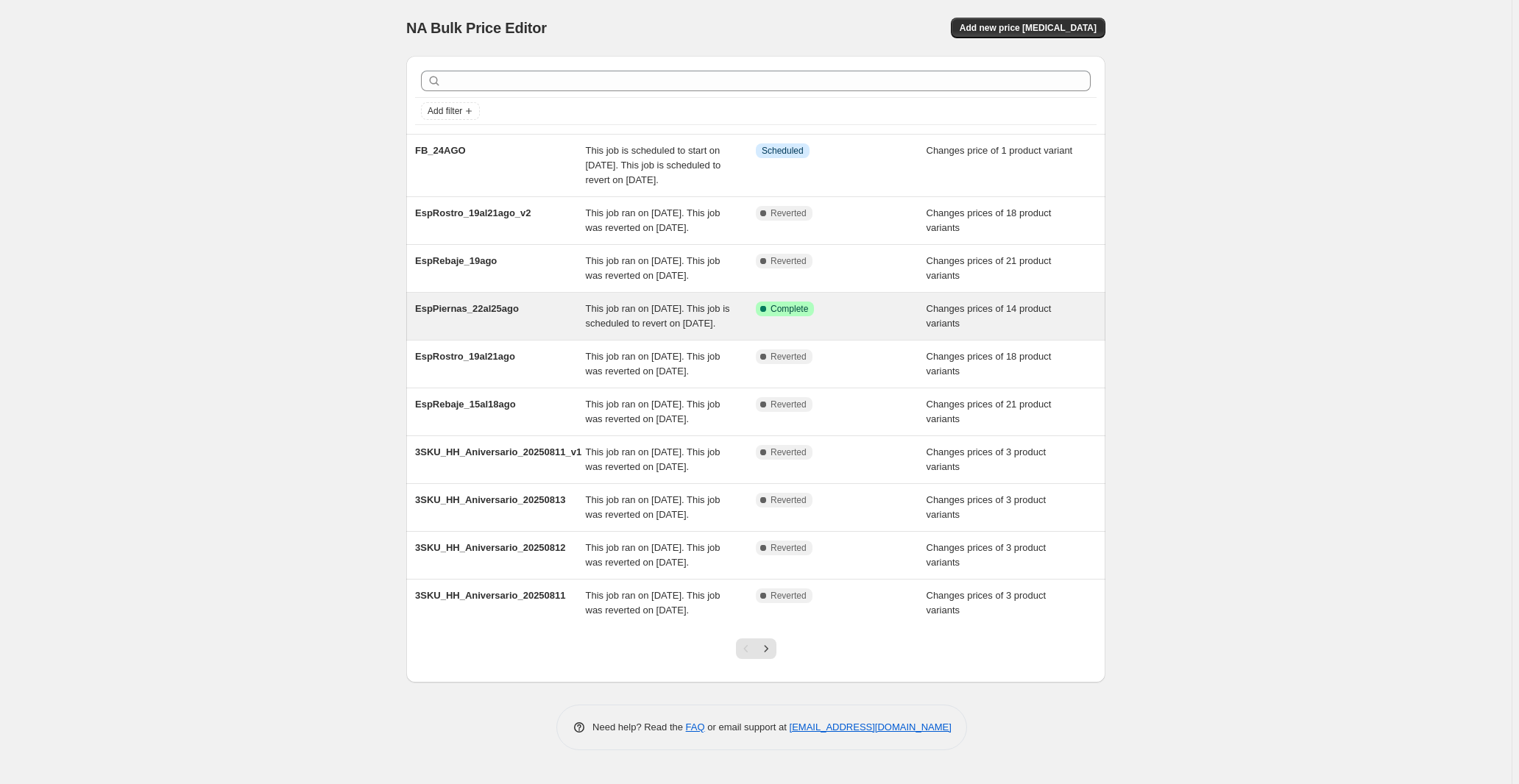
click at [415, 331] on div "EspPiernas_22al25ago" at bounding box center [500, 316] width 170 height 30
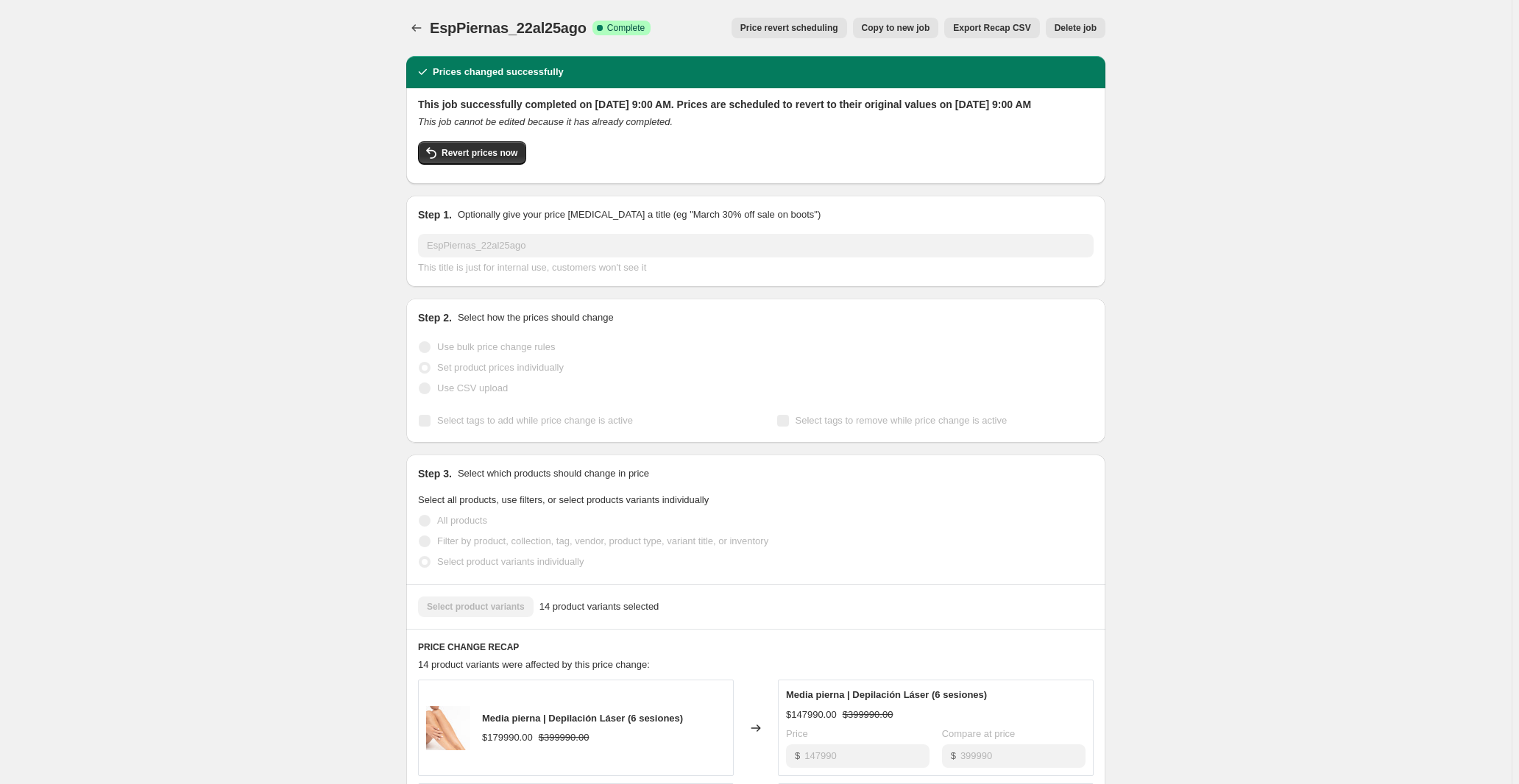
click at [409, 25] on icon "Price change jobs" at bounding box center [416, 28] width 15 height 15
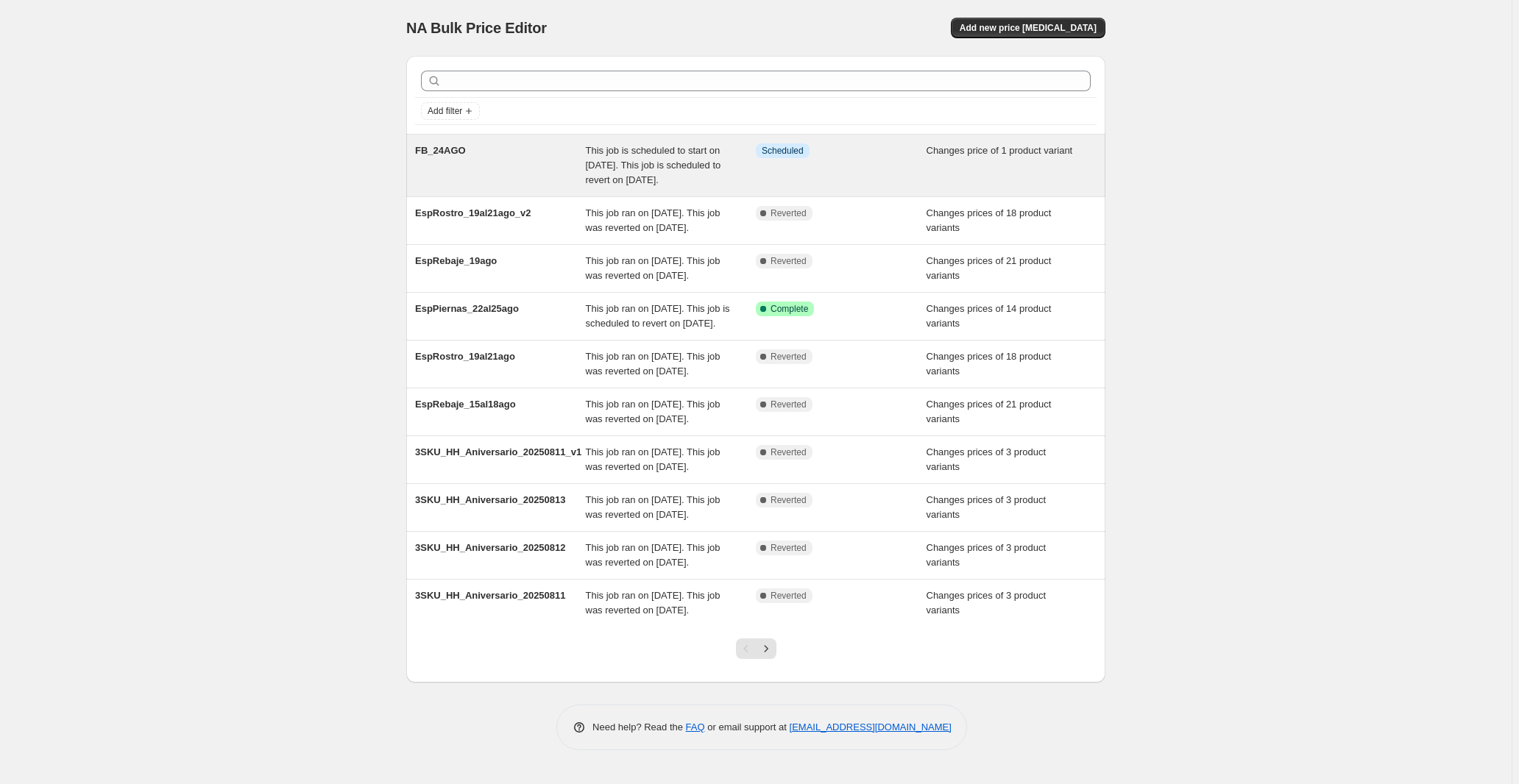
click at [513, 188] on div "FB_24AGO" at bounding box center [500, 165] width 170 height 45
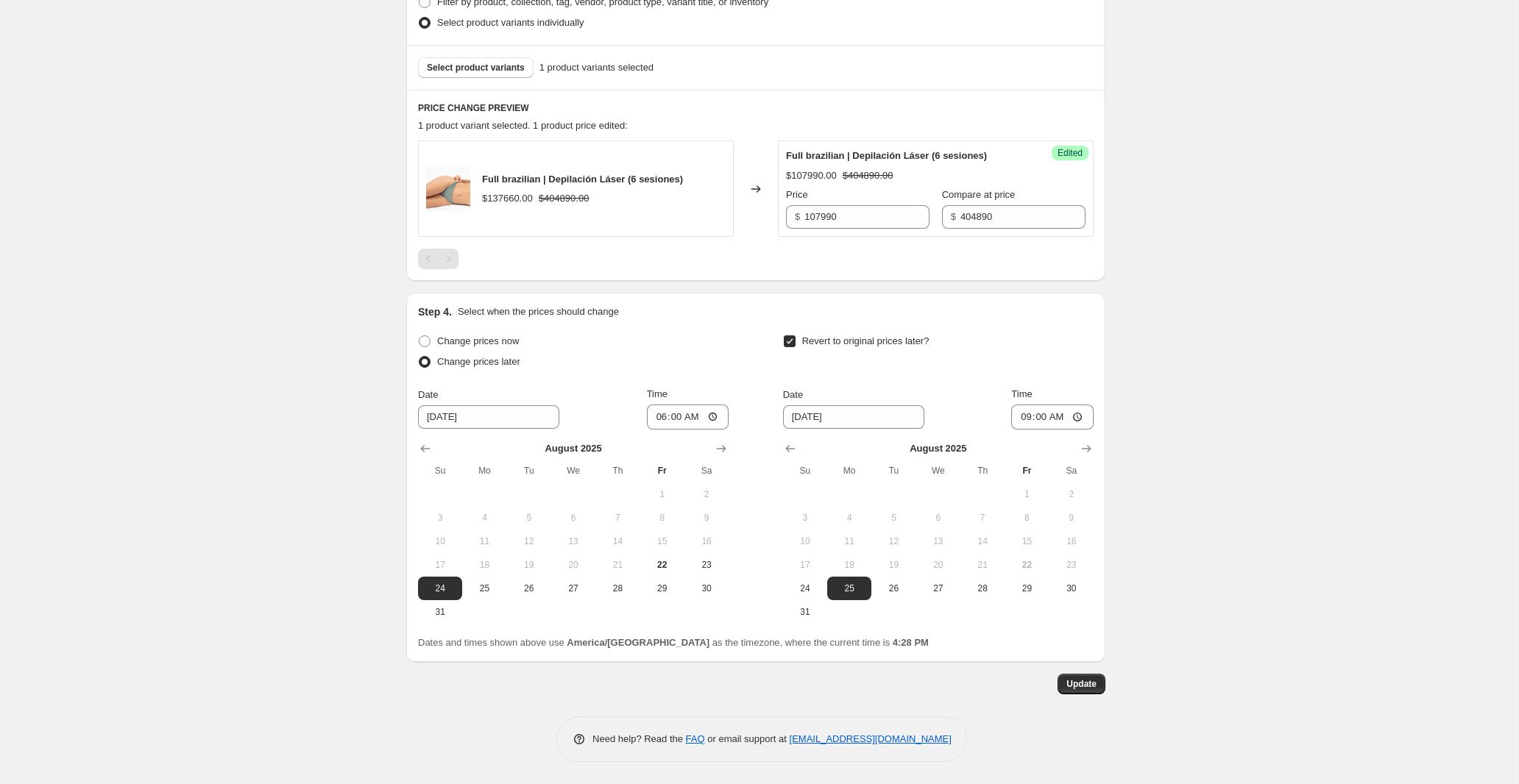
scroll to position [546, 0]
click at [186, 444] on div "FB_24AGO. This page is ready FB_24AGO Info Scheduled Copy to new job Delete job…" at bounding box center [756, 148] width 1511 height 1273
